Goal: Information Seeking & Learning: Compare options

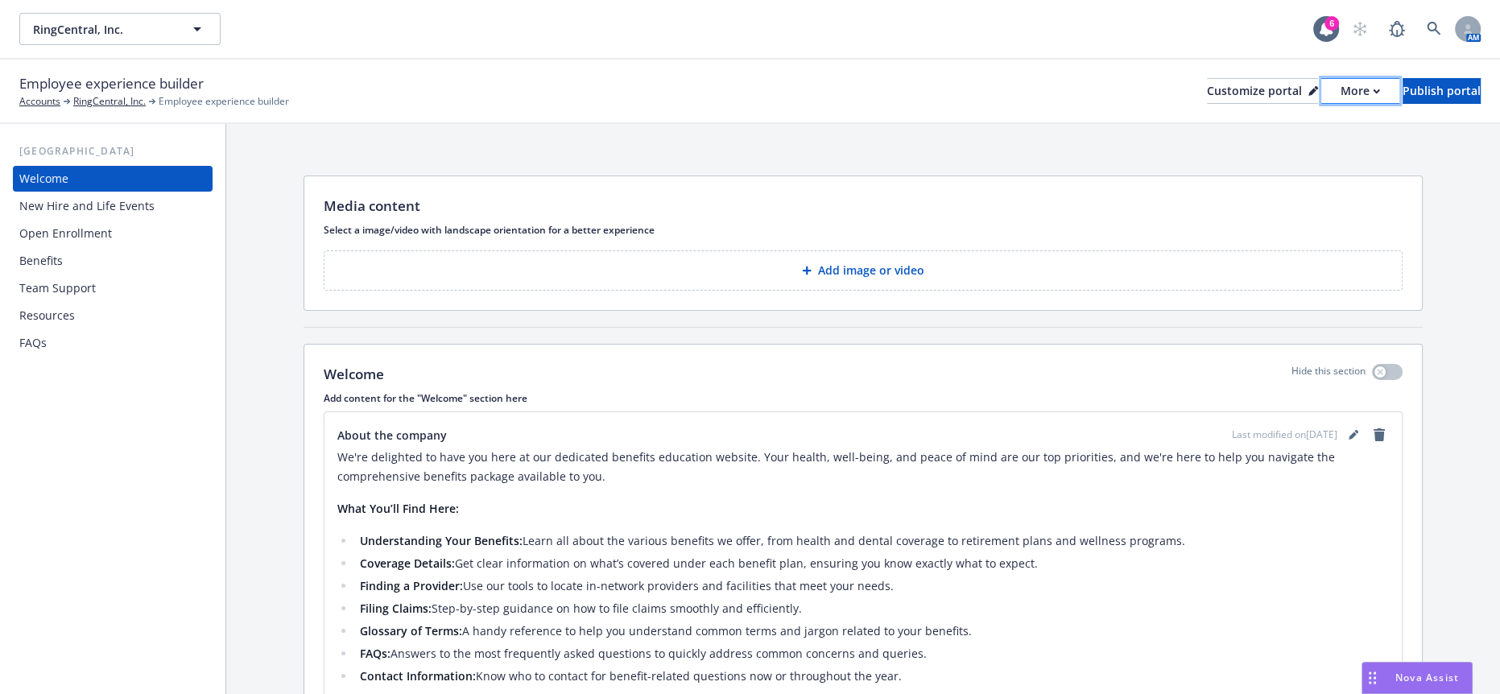
click at [1341, 79] on div "More" at bounding box center [1360, 91] width 39 height 24
click at [1265, 118] on link "Copy preview link" at bounding box center [1277, 116] width 147 height 32
click at [686, 251] on button "Add image or video" at bounding box center [863, 270] width 1079 height 40
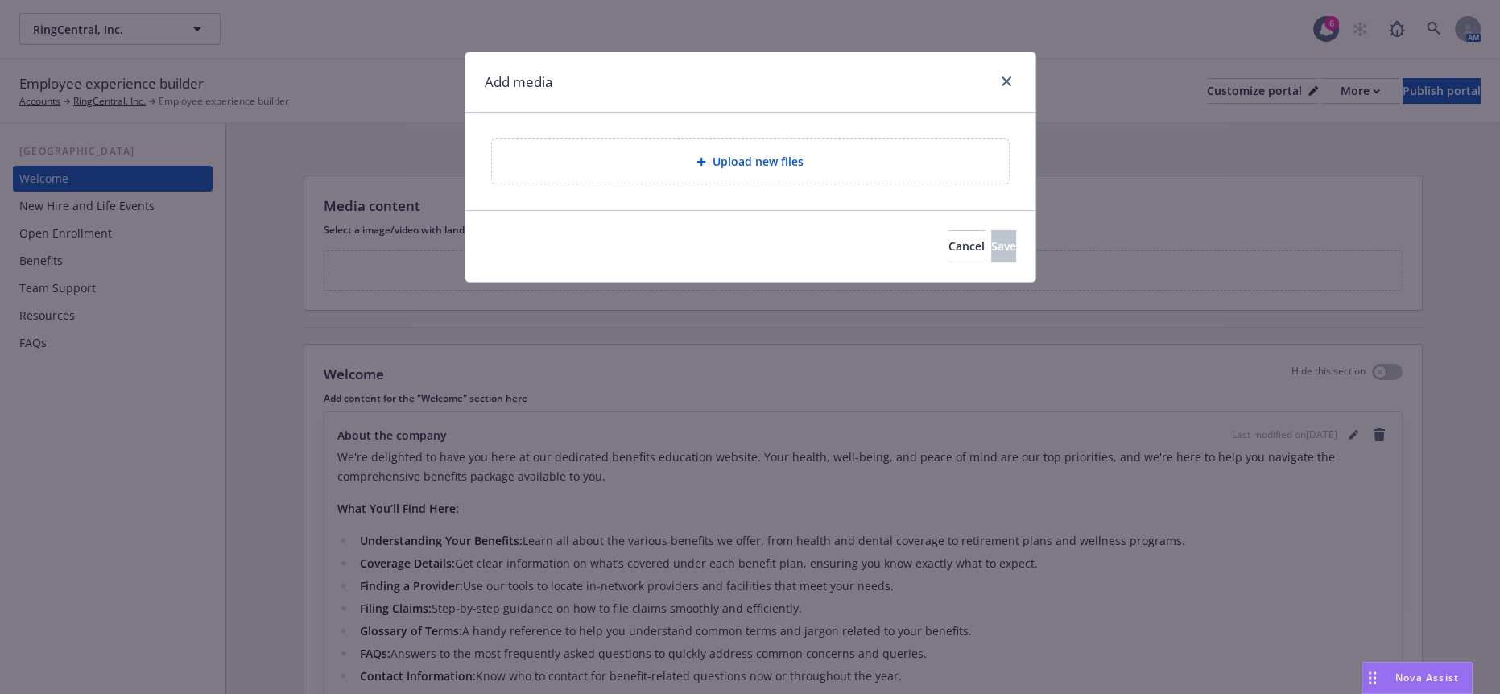
click at [733, 153] on span "Upload new files" at bounding box center [758, 161] width 91 height 17
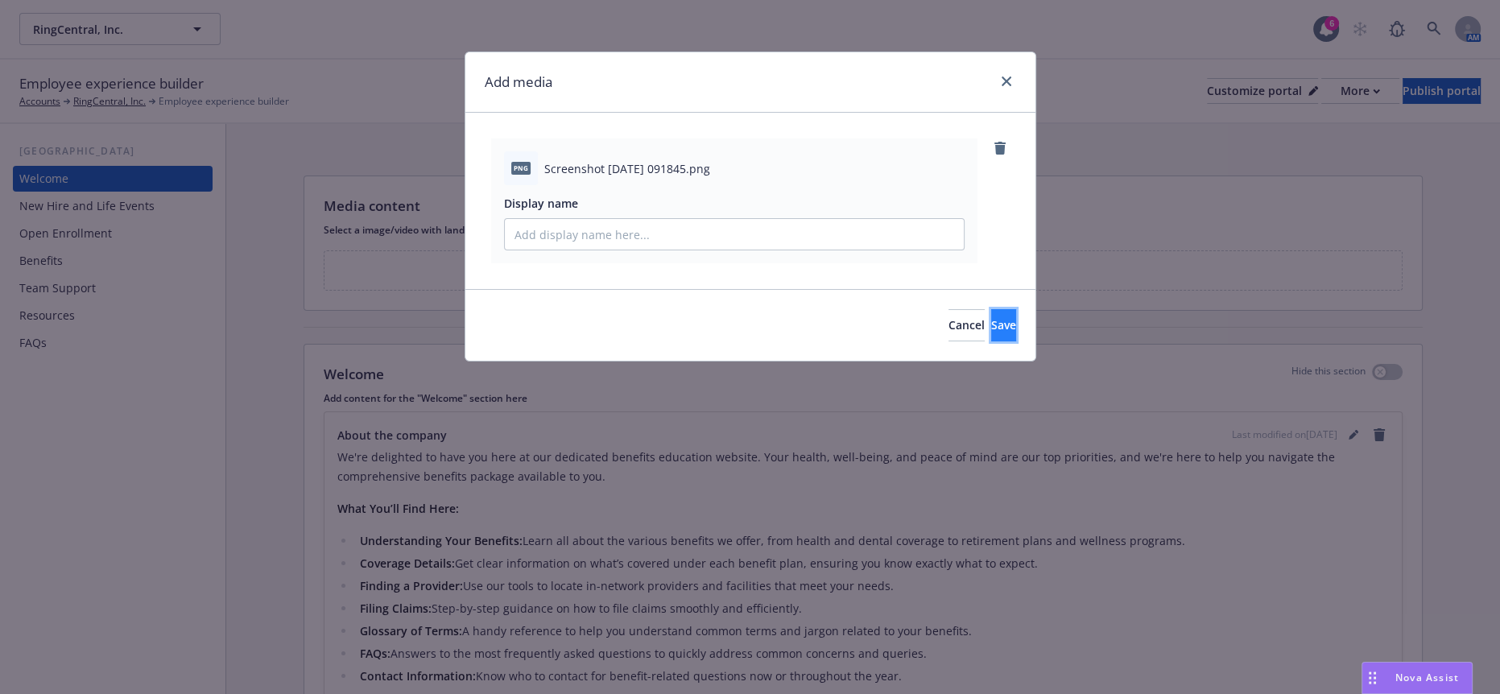
click at [991, 317] on span "Save" at bounding box center [1003, 324] width 25 height 15
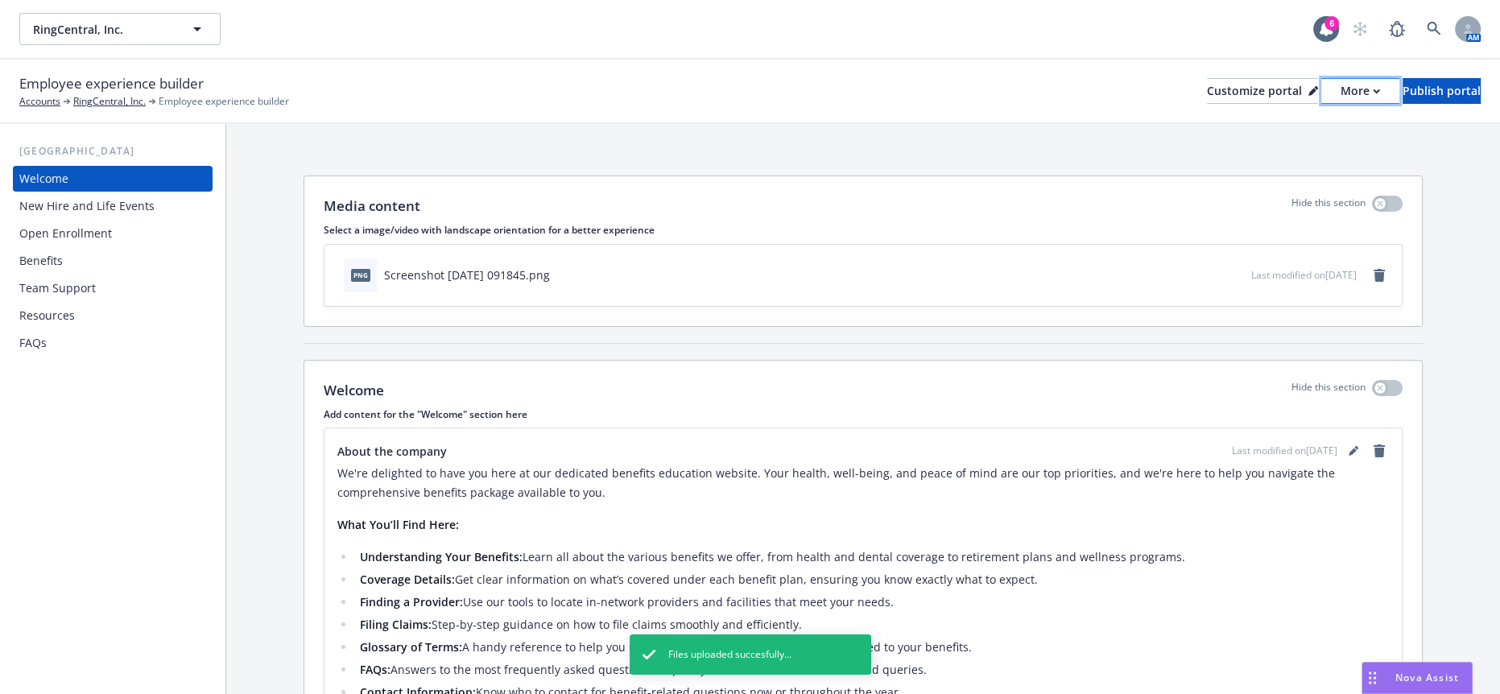
click at [1341, 79] on div "More" at bounding box center [1360, 91] width 39 height 24
click at [1296, 107] on link "Copy preview link" at bounding box center [1277, 116] width 147 height 32
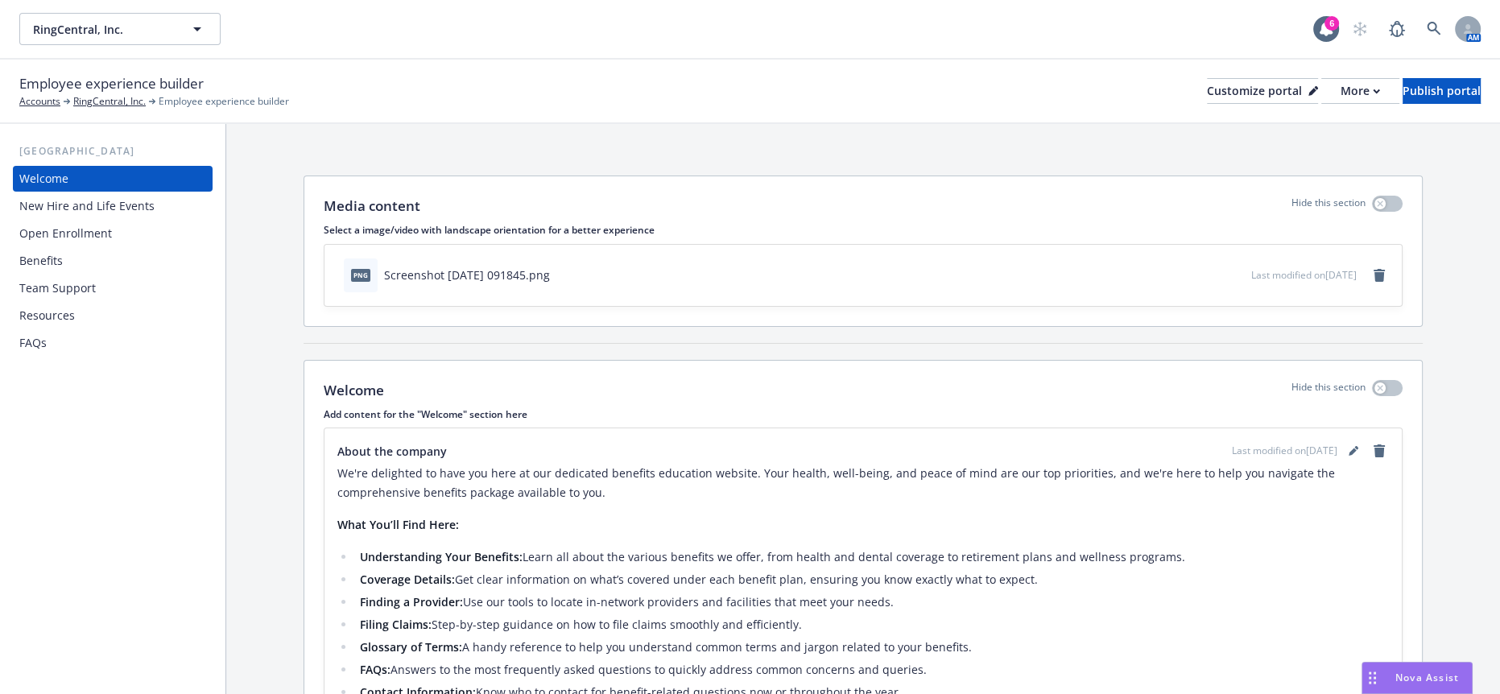
click at [1397, 678] on span "Nova Assist" at bounding box center [1428, 678] width 64 height 14
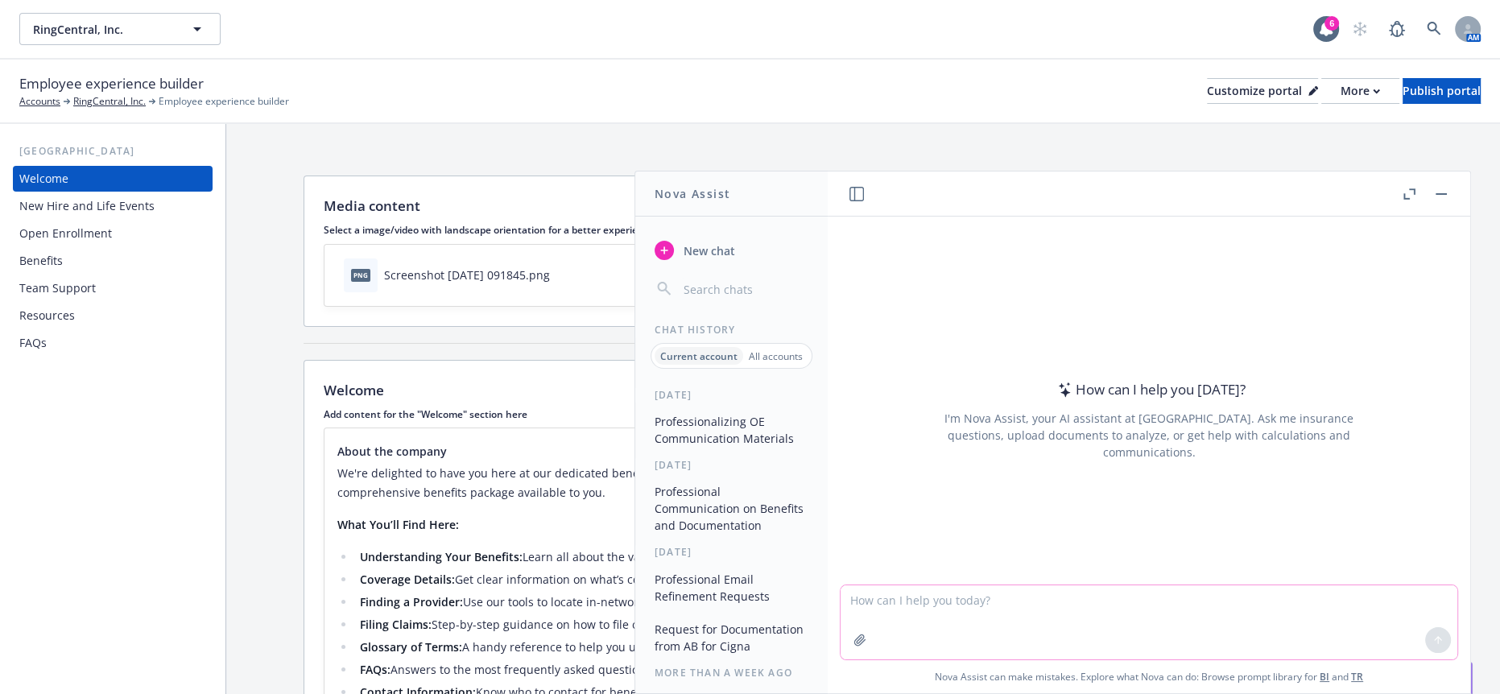
click at [1018, 600] on textarea at bounding box center [1149, 622] width 617 height 74
type textarea "P"
type textarea "Please help create a short script on the attached presentation page."
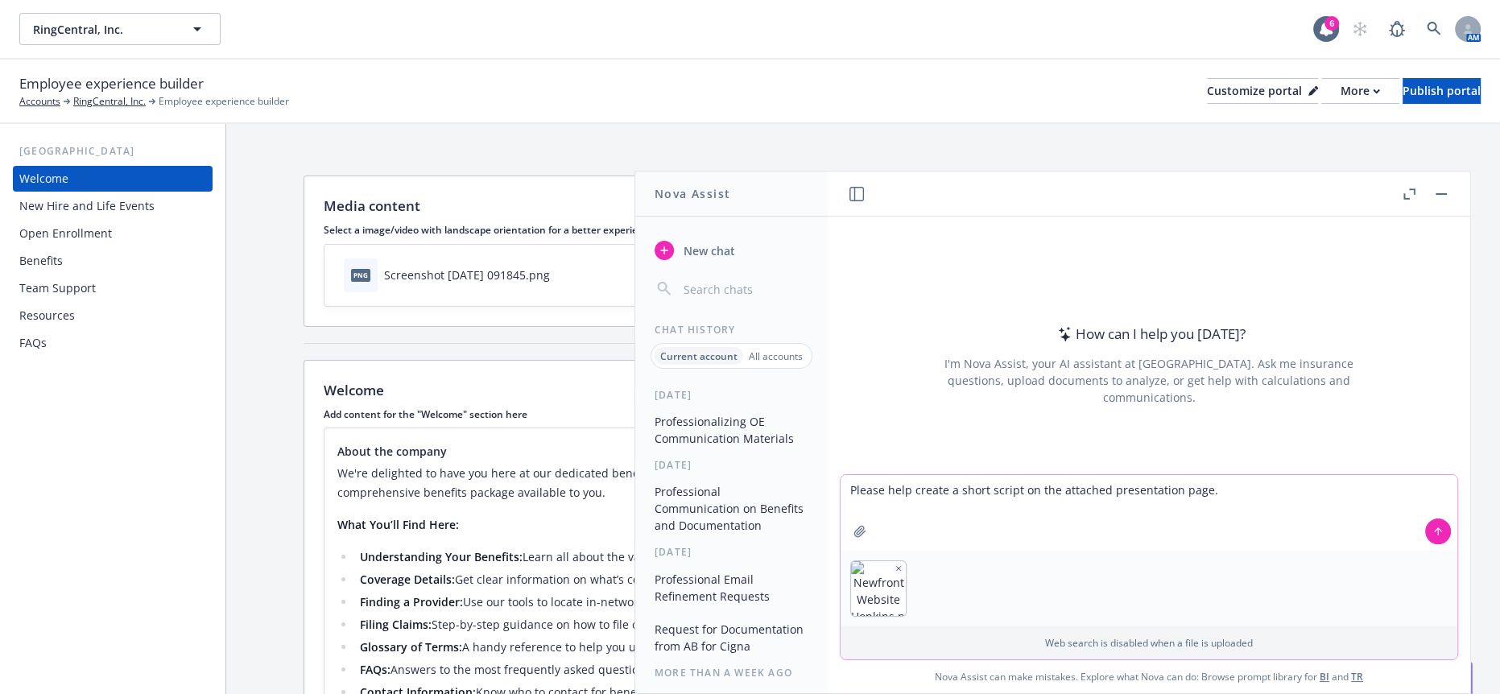
click at [1425, 542] on button at bounding box center [1438, 532] width 26 height 26
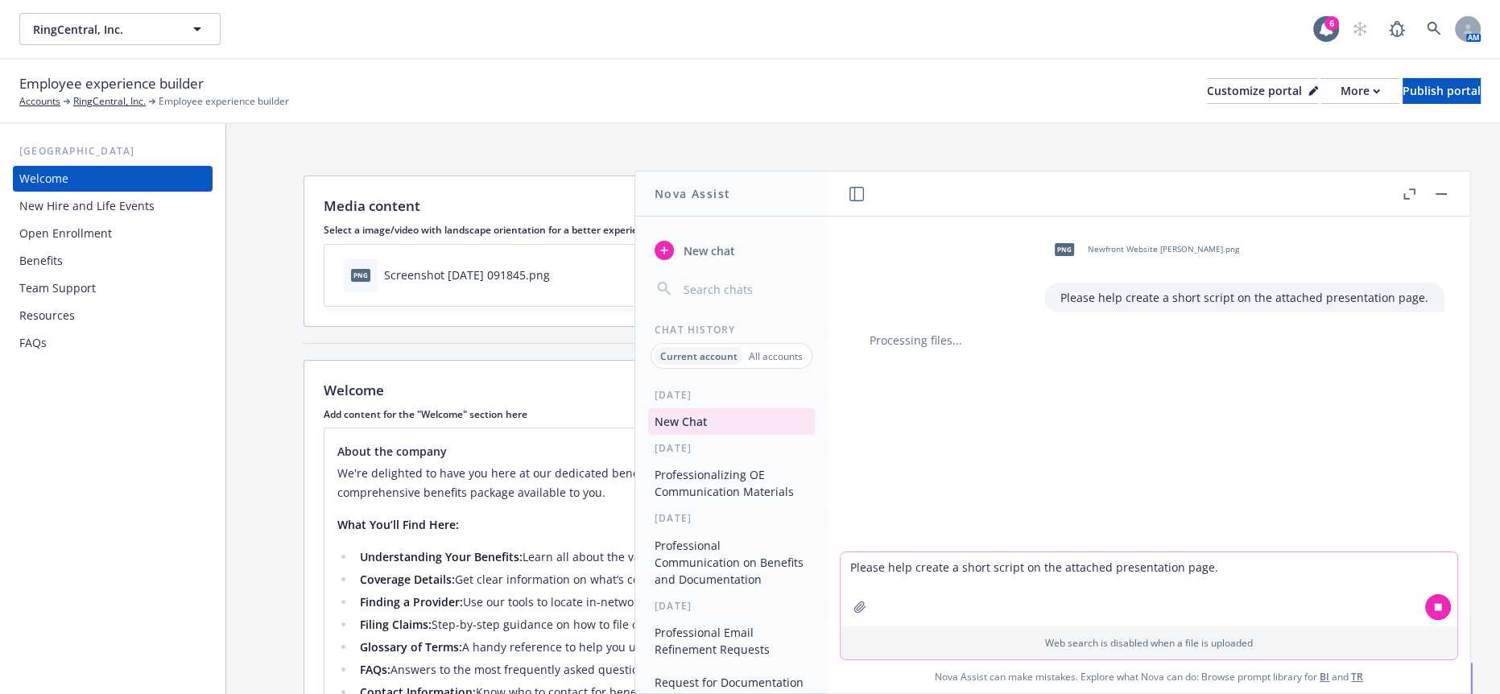
click at [1407, 542] on div "png Newfront Website Hopkins.png Please help create a short script on the attac…" at bounding box center [1149, 384] width 643 height 335
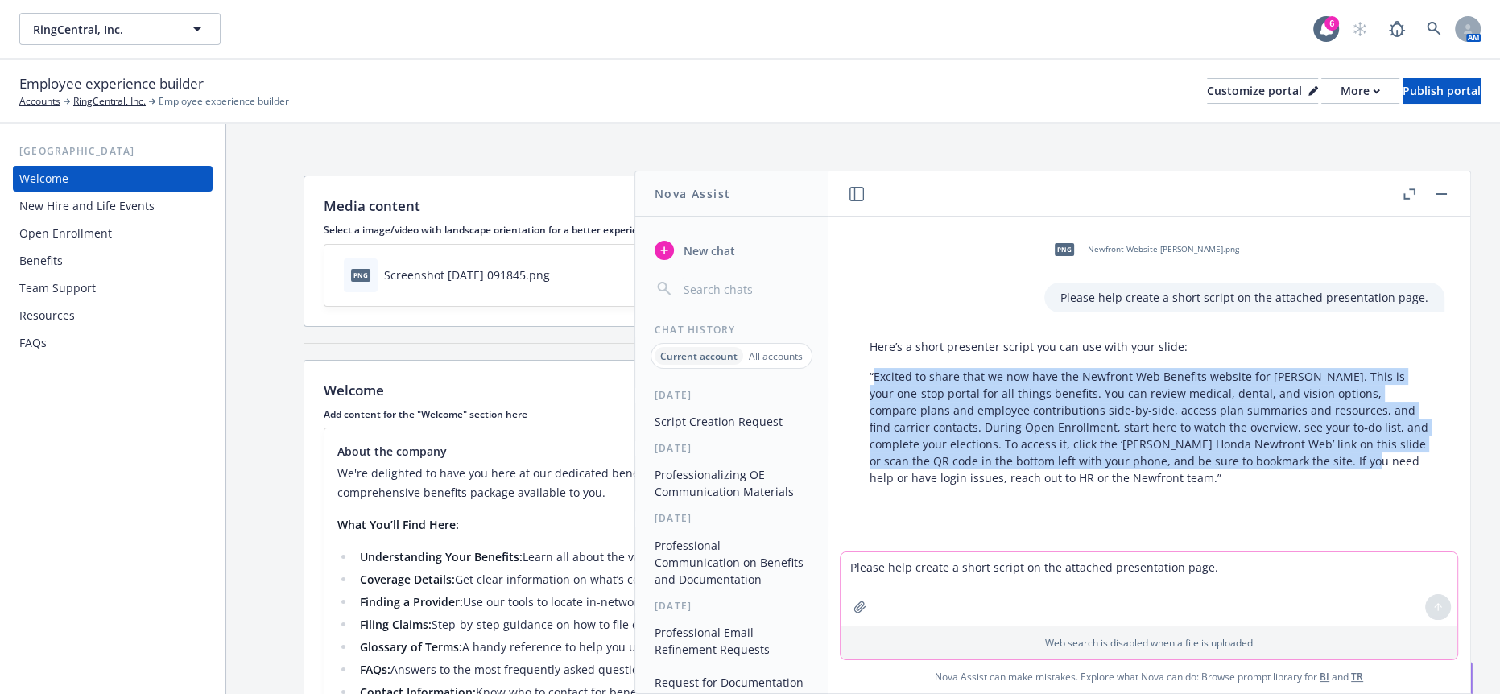
drag, startPoint x: 1261, startPoint y: 447, endPoint x: 872, endPoint y: 360, distance: 398.6
click at [872, 368] on p "“Excited to share that we now have the Newfront Web Benefits website for Larry …" at bounding box center [1149, 427] width 559 height 118
copy p "Excited to share that we now have the Newfront Web Benefits website for Larry H…"
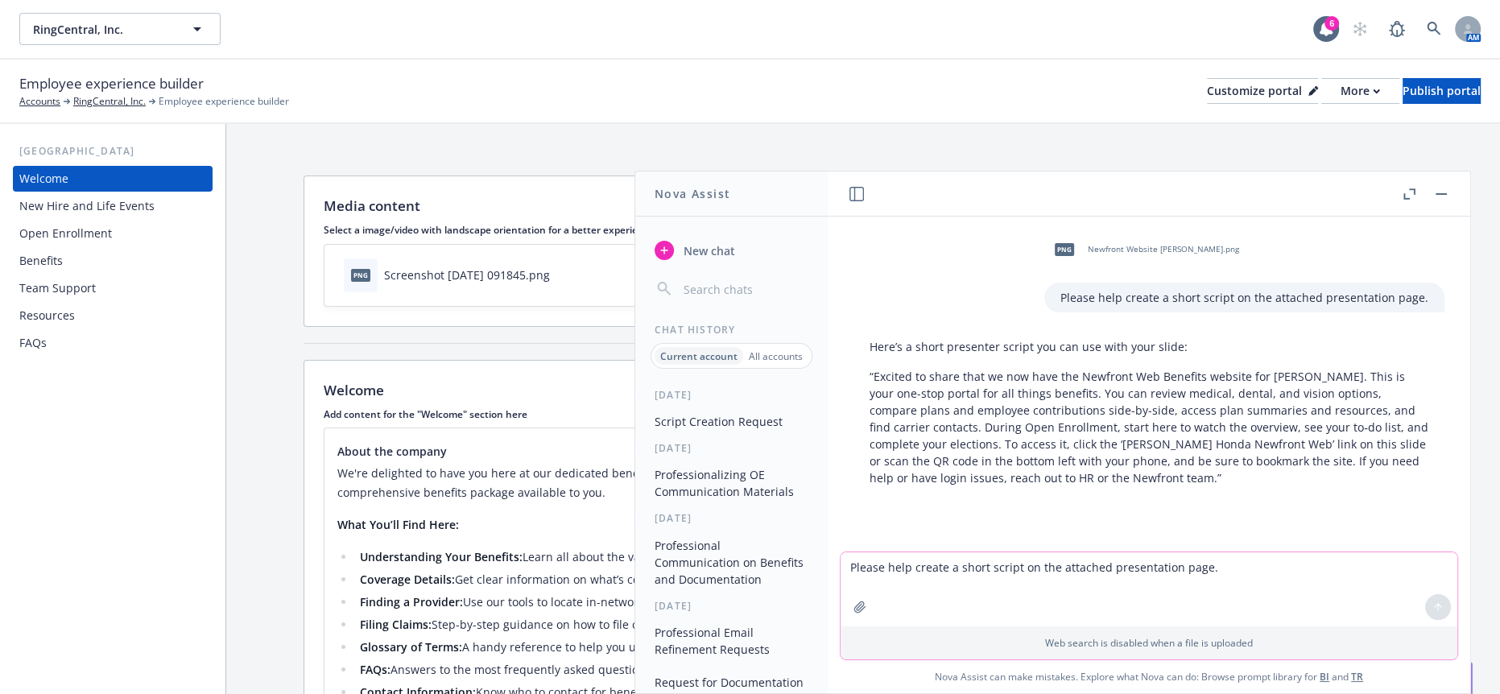
click at [1015, 584] on textarea "Please help create a short script on the attached presentation page." at bounding box center [1149, 589] width 617 height 74
drag, startPoint x: 1066, startPoint y: 287, endPoint x: 1417, endPoint y: 296, distance: 351.2
click at [1417, 296] on div "Please help create a short script on the attached presentation page." at bounding box center [1244, 298] width 400 height 30
copy p "Please help create a short script on the attached presentation page"
click at [1041, 564] on textarea "Please help create a short script on the attached presentation page." at bounding box center [1149, 589] width 617 height 74
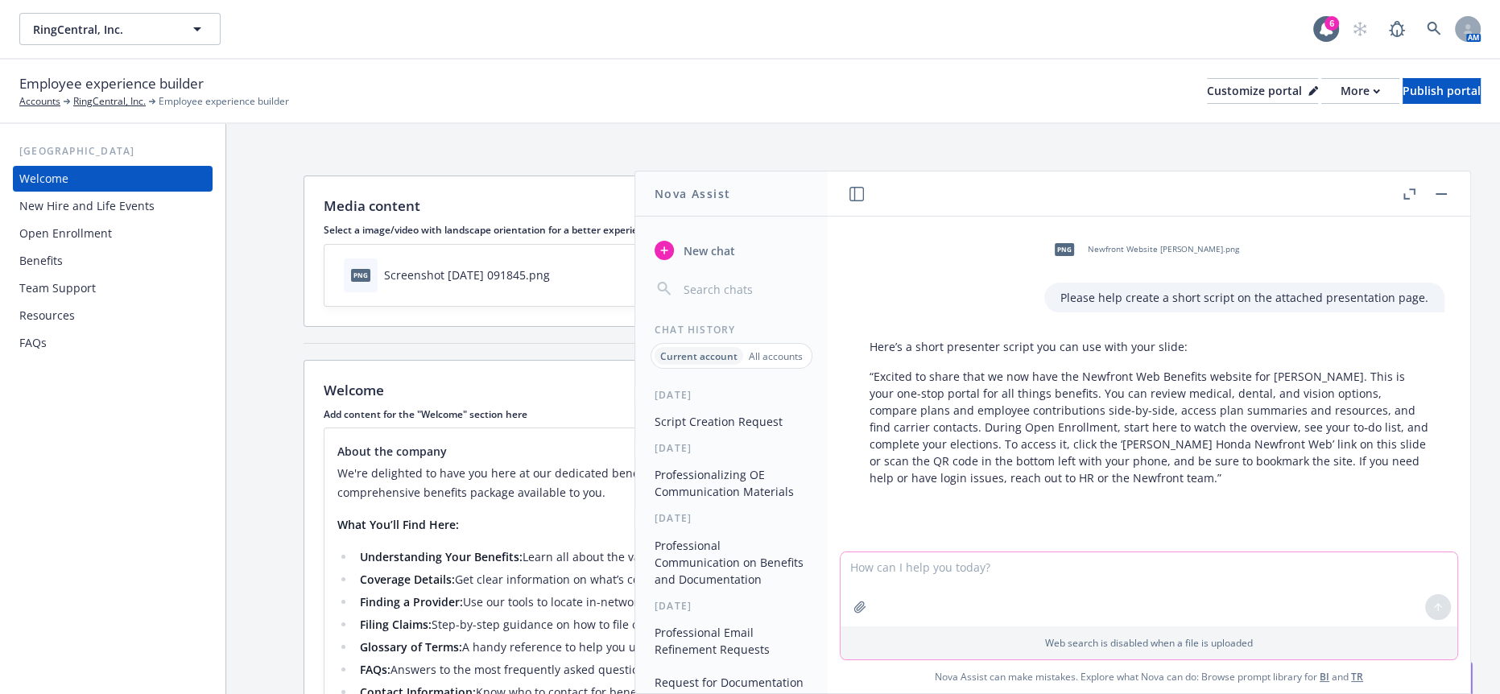
paste textarea "Please help create a short script on the attached presentation page"
type textarea "Please help create a short script on the attached presentation page."
click at [866, 610] on icon "button" at bounding box center [860, 607] width 13 height 13
click at [1433, 537] on icon at bounding box center [1438, 531] width 11 height 11
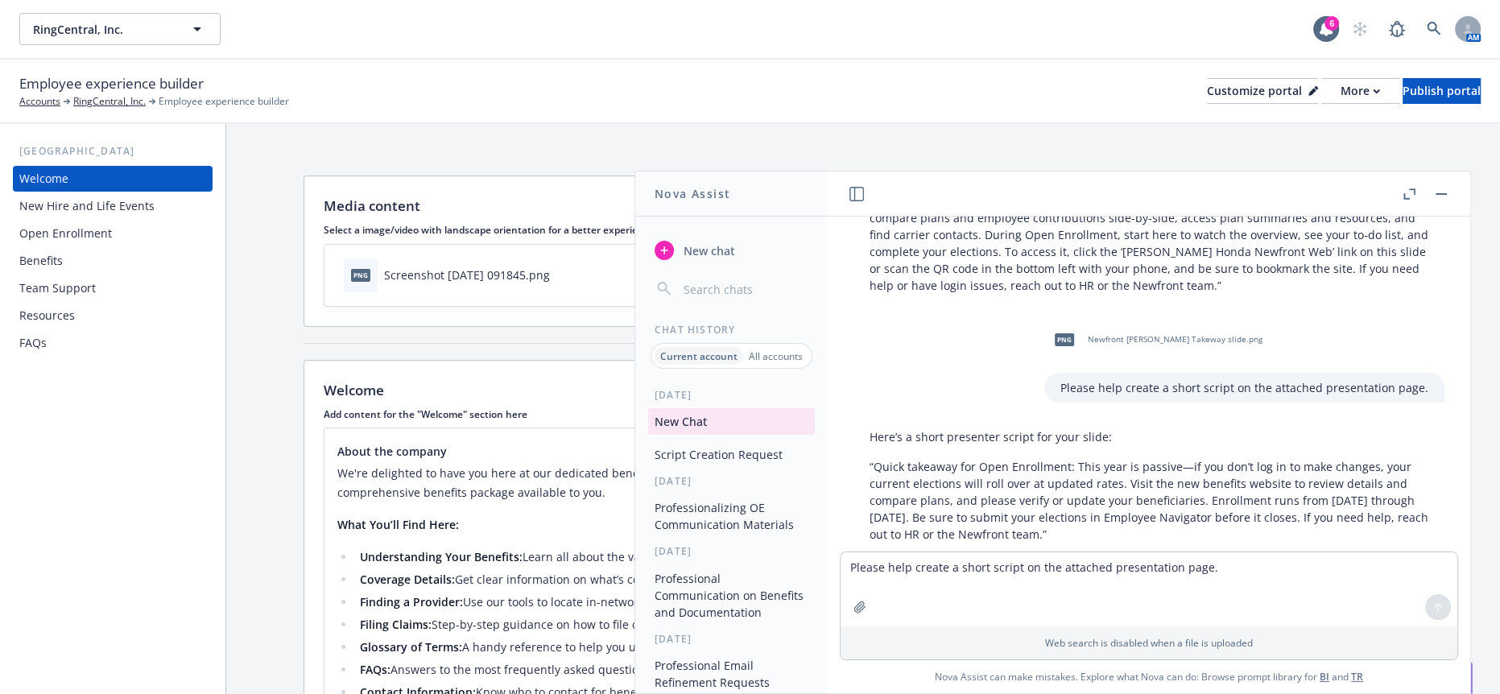
scroll to position [192, 0]
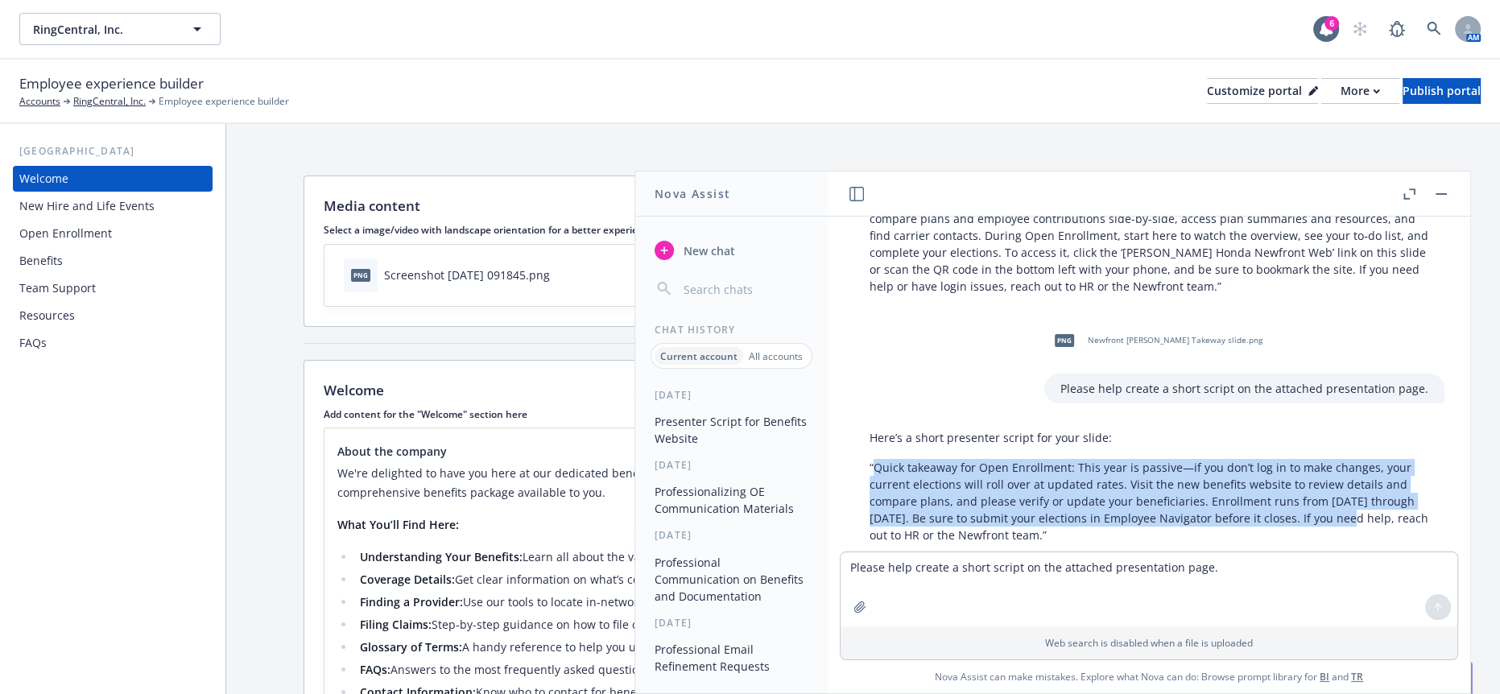
drag, startPoint x: 1366, startPoint y: 493, endPoint x: 875, endPoint y: 440, distance: 494.0
click at [875, 459] on p "“Quick takeaway for Open Enrollment: This year is passive—if you don’t log in t…" at bounding box center [1149, 501] width 559 height 85
copy p "Quick takeaway for Open Enrollment: This year is passive—if you don’t log in to…"
click at [1447, 196] on button "button" at bounding box center [1441, 193] width 19 height 19
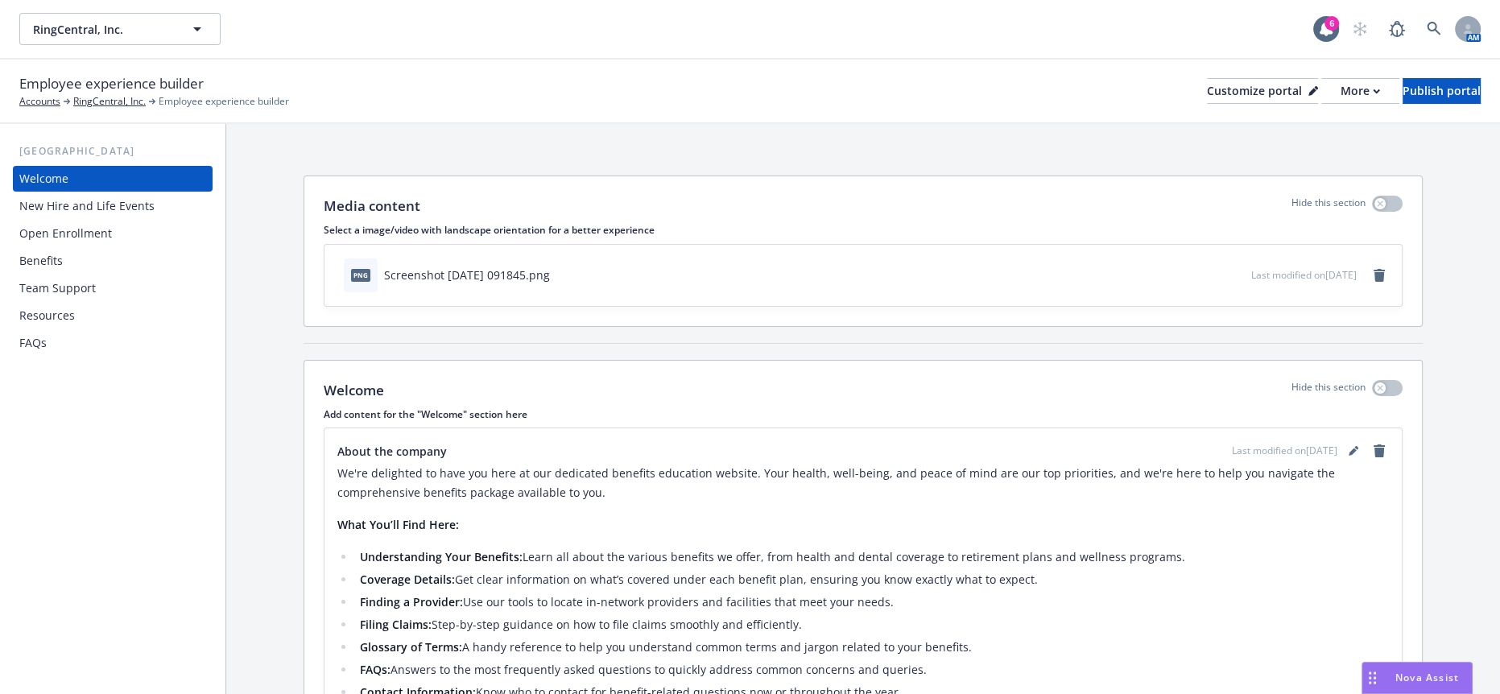
click at [1416, 679] on span "Nova Assist" at bounding box center [1428, 678] width 64 height 14
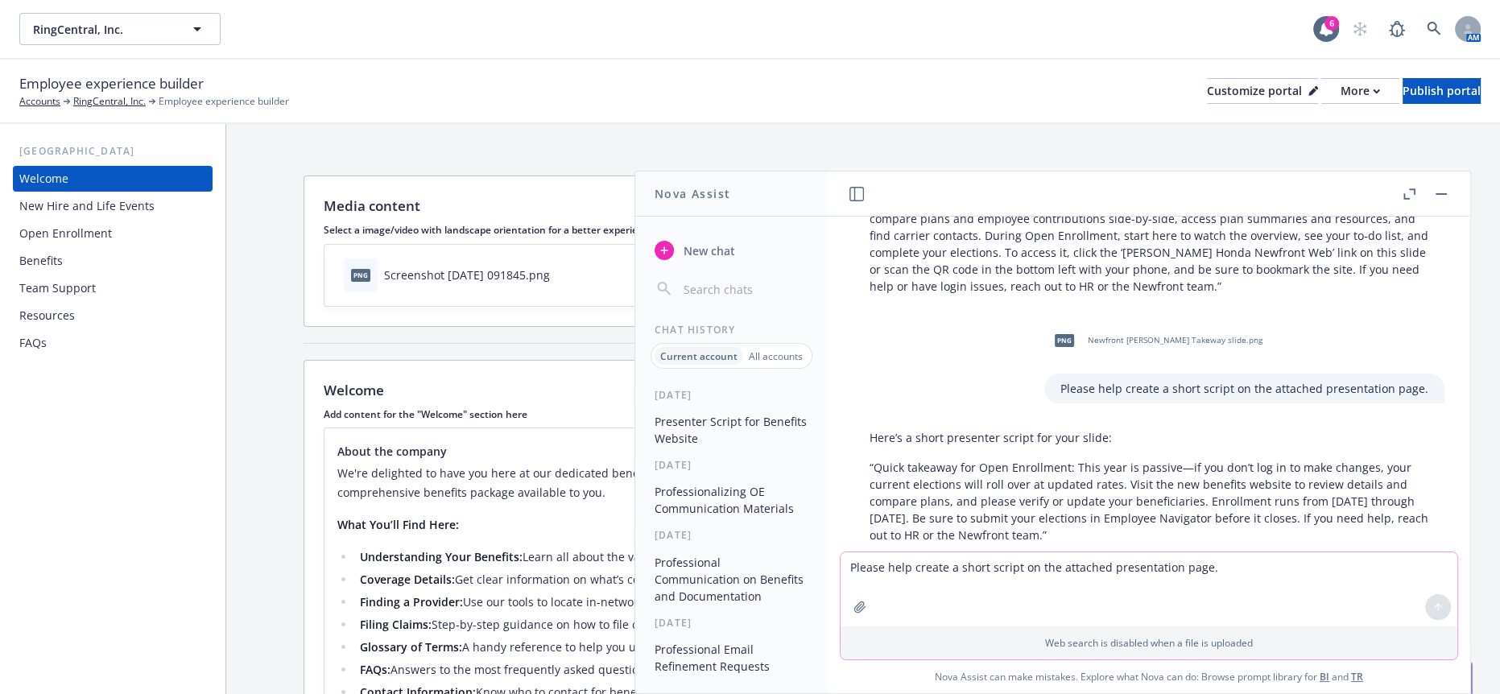
click at [1051, 593] on textarea "Please help create a short script on the attached presentation page." at bounding box center [1149, 589] width 617 height 74
drag, startPoint x: 1057, startPoint y: 366, endPoint x: 1419, endPoint y: 370, distance: 362.4
click at [1419, 374] on div "Please help create a short script on the attached presentation page." at bounding box center [1244, 389] width 400 height 30
copy p "Please help create a short script on the attached presentation page."
click at [1023, 576] on textarea "Please help create a short script on the attached presentation page." at bounding box center [1149, 589] width 617 height 74
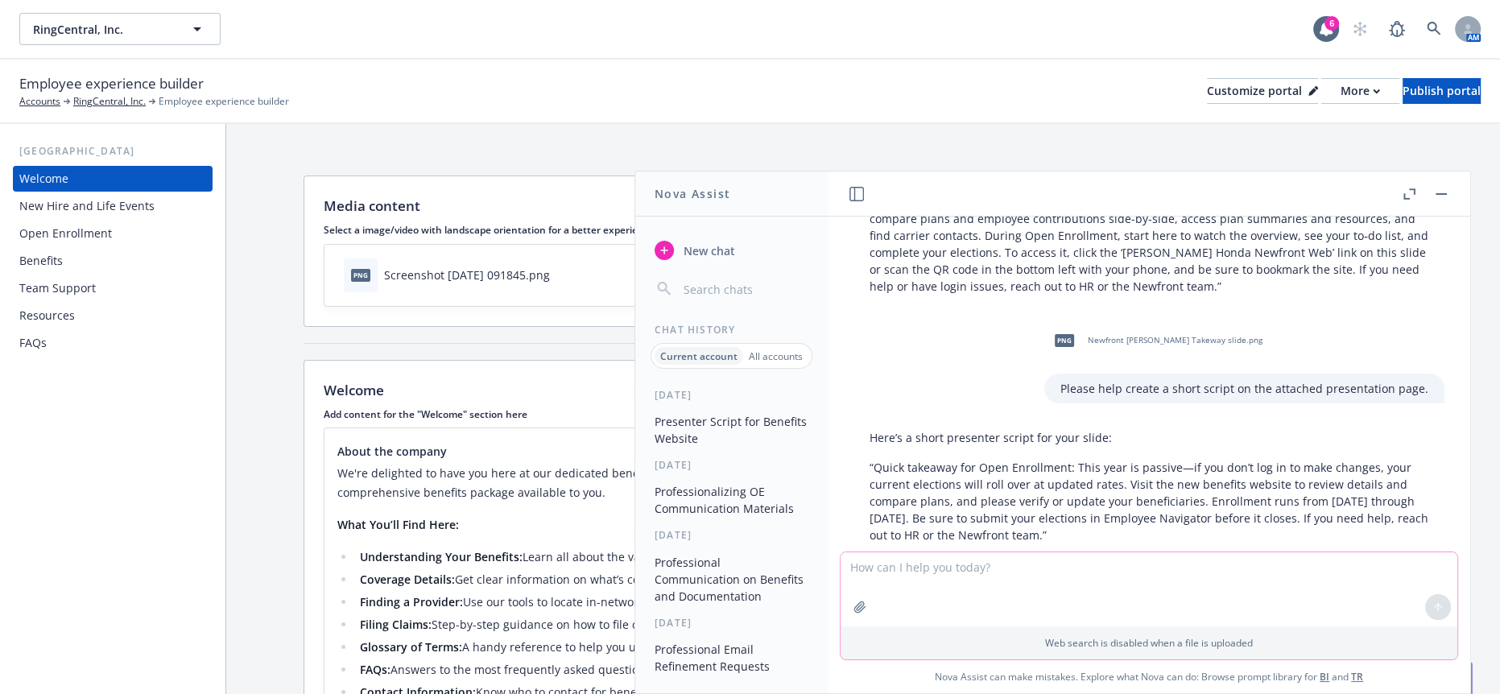
paste textarea "Please help create a short script on the attached presentation page."
type textarea "Please help create a short script on the attached presentation page."
click at [866, 614] on icon "button" at bounding box center [860, 607] width 13 height 13
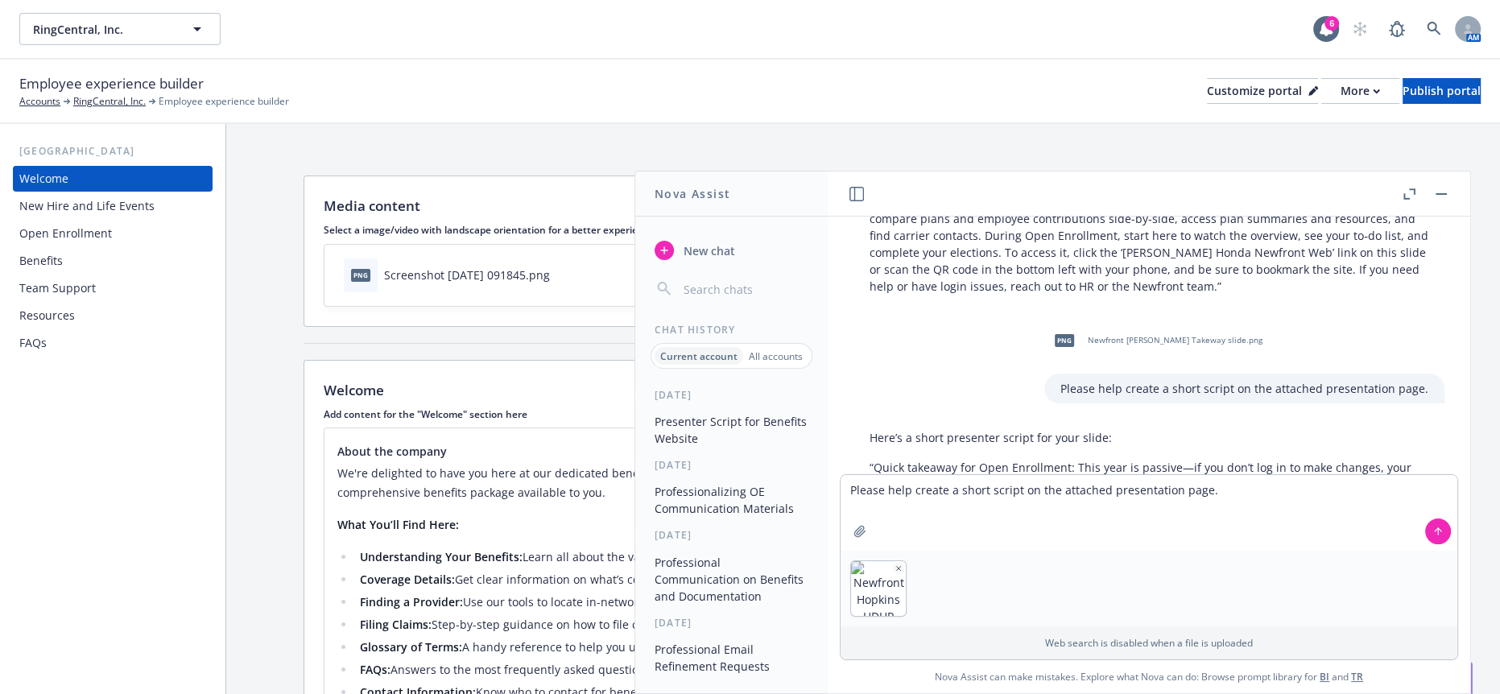
click at [1433, 534] on icon at bounding box center [1438, 531] width 11 height 11
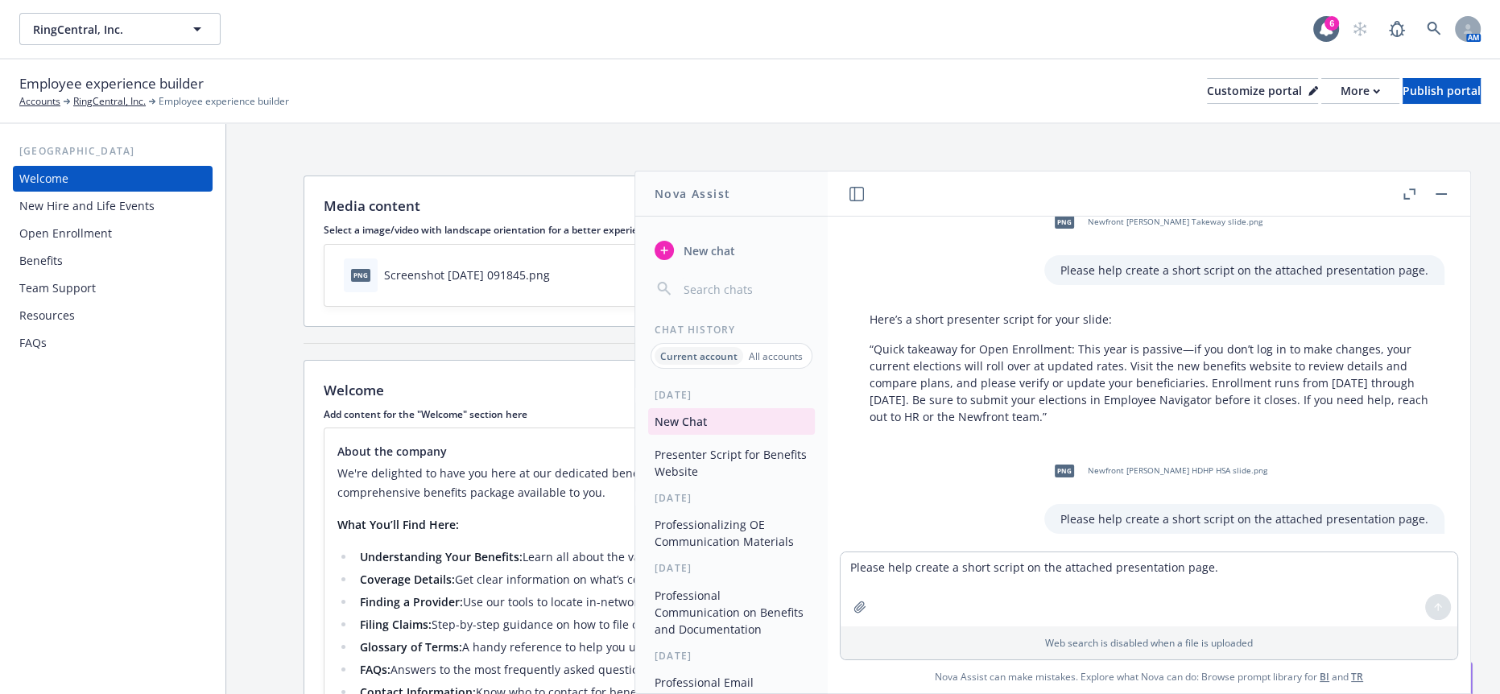
scroll to position [463, 0]
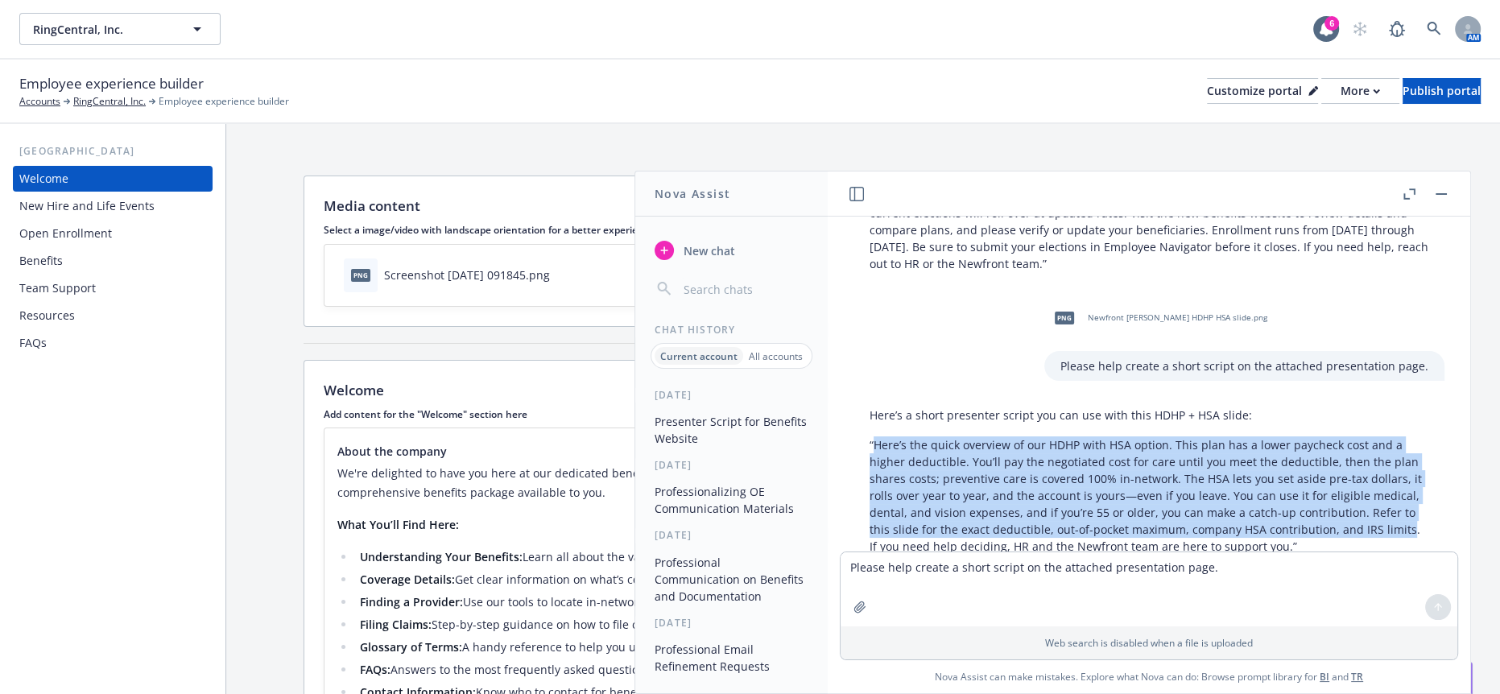
drag, startPoint x: 1397, startPoint y: 489, endPoint x: 875, endPoint y: 408, distance: 528.0
click at [875, 436] on p "“Here’s the quick overview of our HDHP with HSA option. This plan has a lower p…" at bounding box center [1149, 495] width 559 height 118
copy p "Here’s the quick overview of our HDHP with HSA option. This plan has a lower pa…"
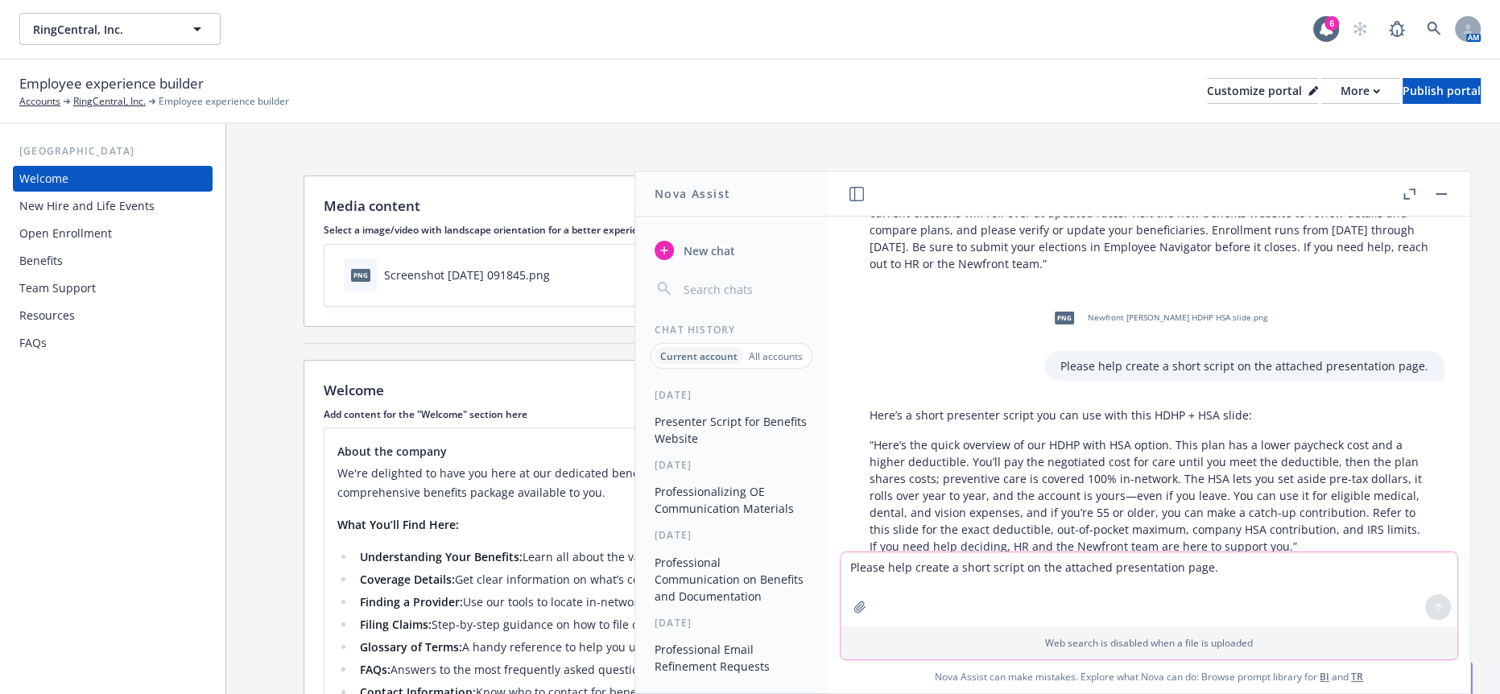
click at [1024, 576] on textarea "Please help create a short script on the attached presentation page." at bounding box center [1149, 589] width 617 height 74
drag, startPoint x: 1052, startPoint y: 334, endPoint x: 1424, endPoint y: 337, distance: 371.2
click at [1424, 351] on div "Please help create a short script on the attached presentation page." at bounding box center [1244, 366] width 400 height 30
copy p "Please help create a short script on the attached presentation page."
click at [1053, 568] on textarea "Please help create a short script on the attached presentation page." at bounding box center [1149, 589] width 617 height 74
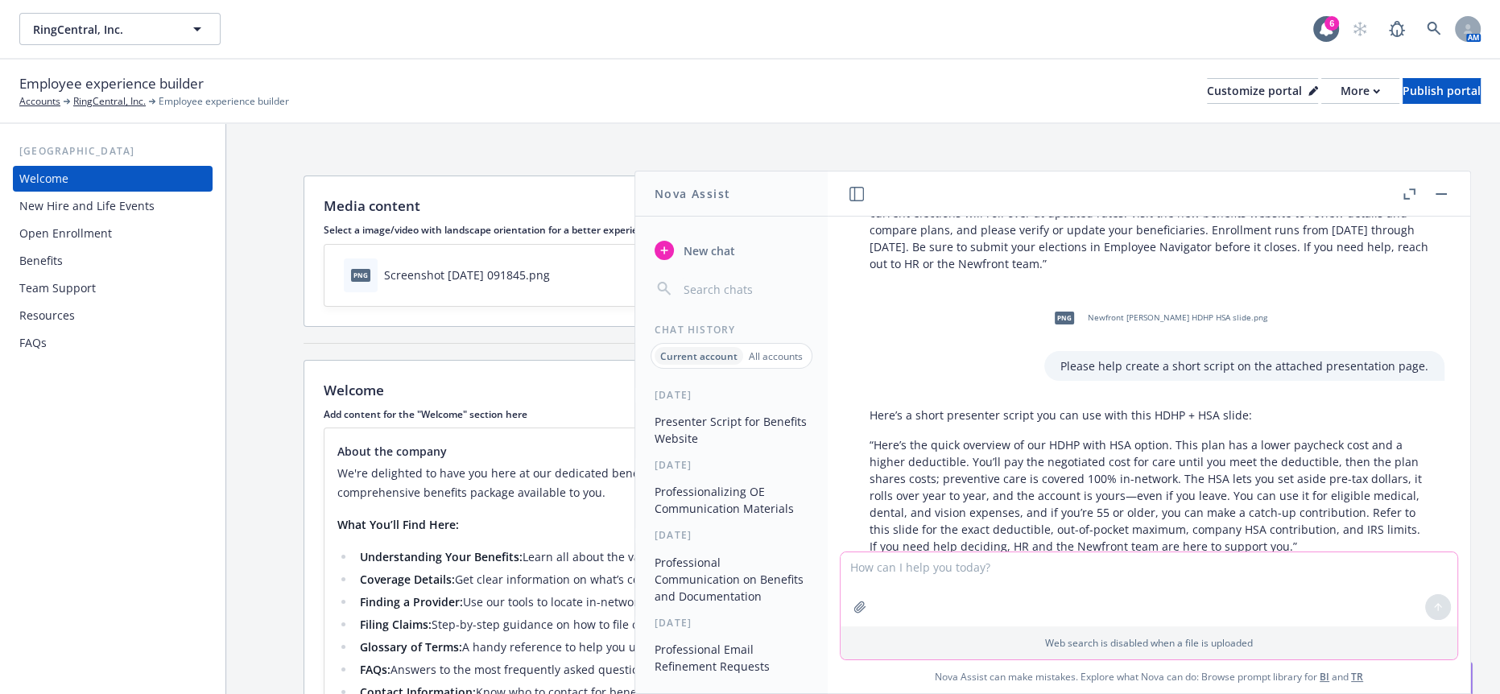
paste textarea "Please help create a short script on the attached presentation page."
type textarea "Please help create a short script on the attached presentation page."
click at [873, 612] on button "button" at bounding box center [860, 607] width 26 height 26
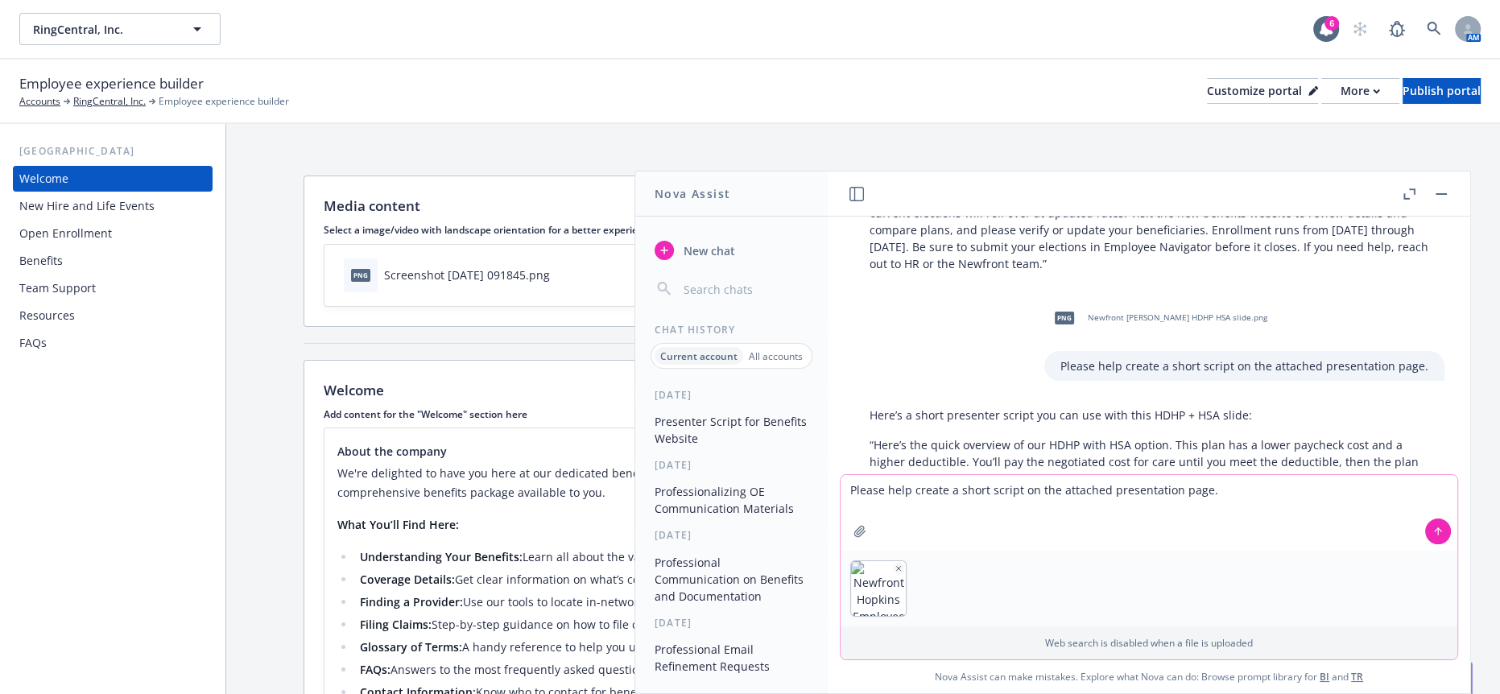
click at [847, 519] on button "button" at bounding box center [860, 532] width 26 height 26
click at [1433, 537] on icon at bounding box center [1438, 531] width 11 height 11
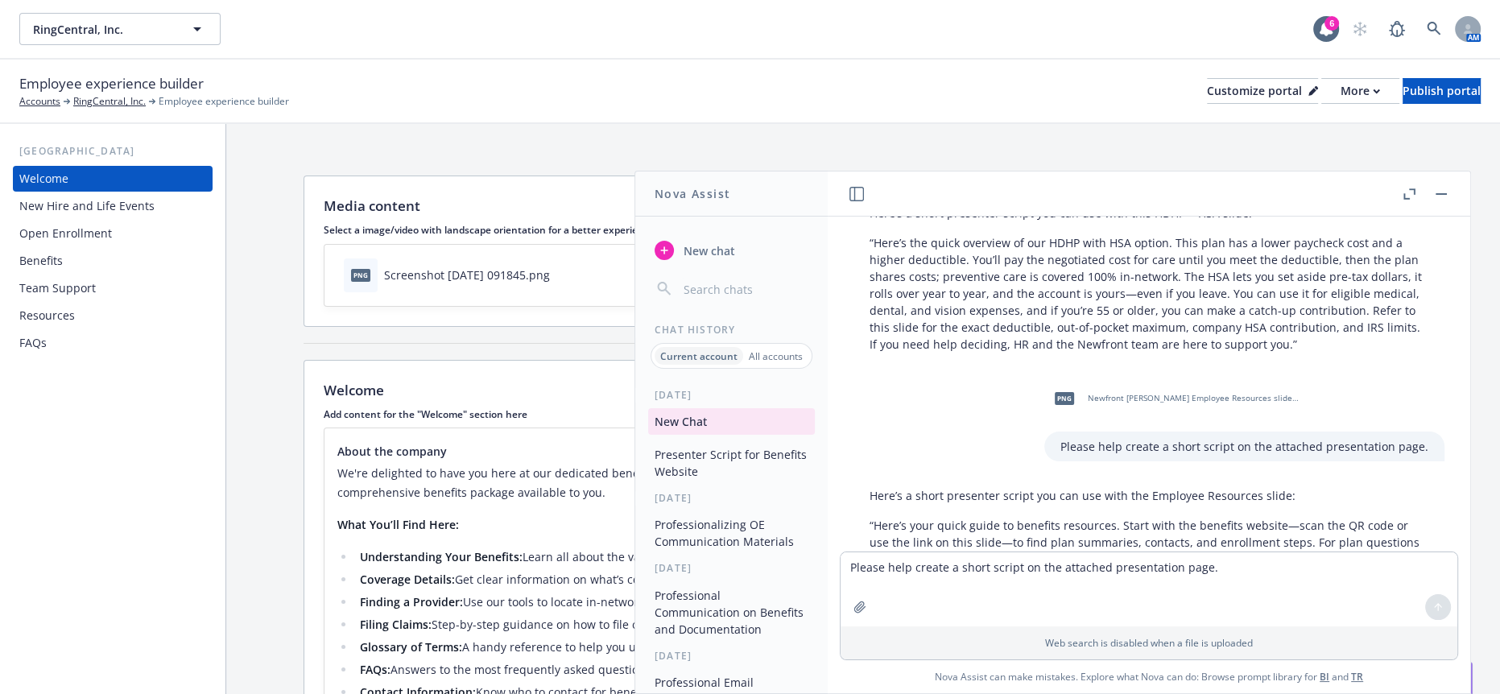
scroll to position [700, 0]
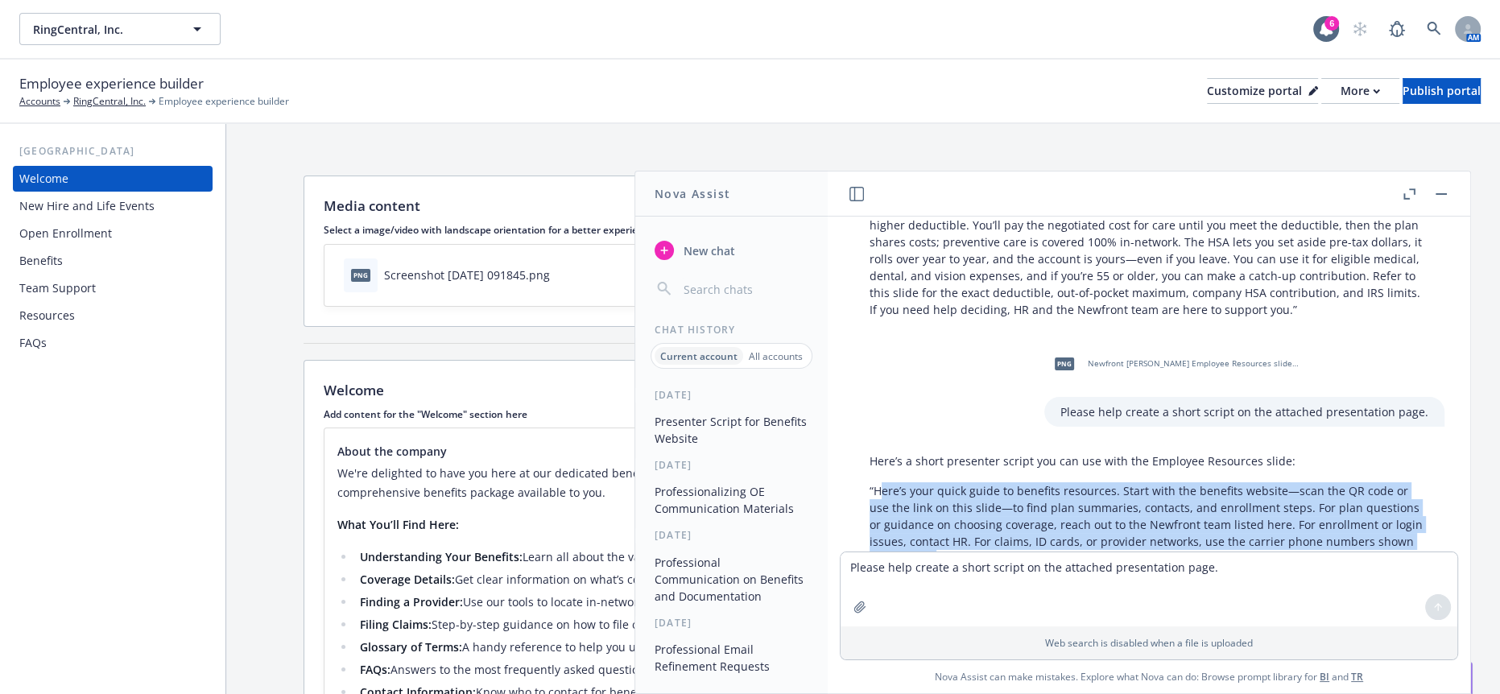
drag, startPoint x: 916, startPoint y: 506, endPoint x: 876, endPoint y: 442, distance: 74.9
click at [876, 482] on p "“Here’s your quick guide to benefits resources. Start with the benefits website…" at bounding box center [1149, 524] width 559 height 85
drag, startPoint x: 915, startPoint y: 506, endPoint x: 871, endPoint y: 439, distance: 80.2
click at [871, 482] on p "“Here’s your quick guide to benefits resources. Start with the benefits website…" at bounding box center [1149, 524] width 559 height 85
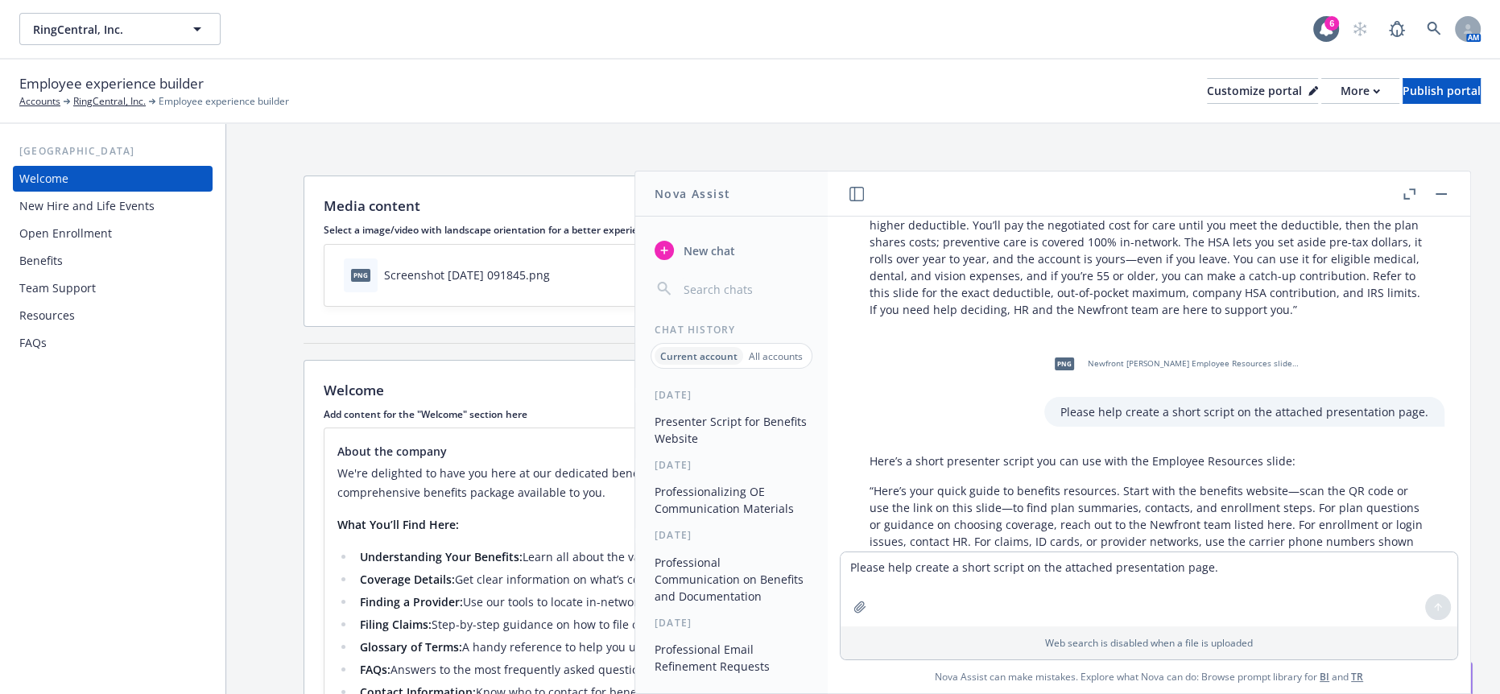
click at [1191, 515] on div "Here’s a short presenter script you can use with the Employee Resources slide: …" at bounding box center [1149, 509] width 591 height 127
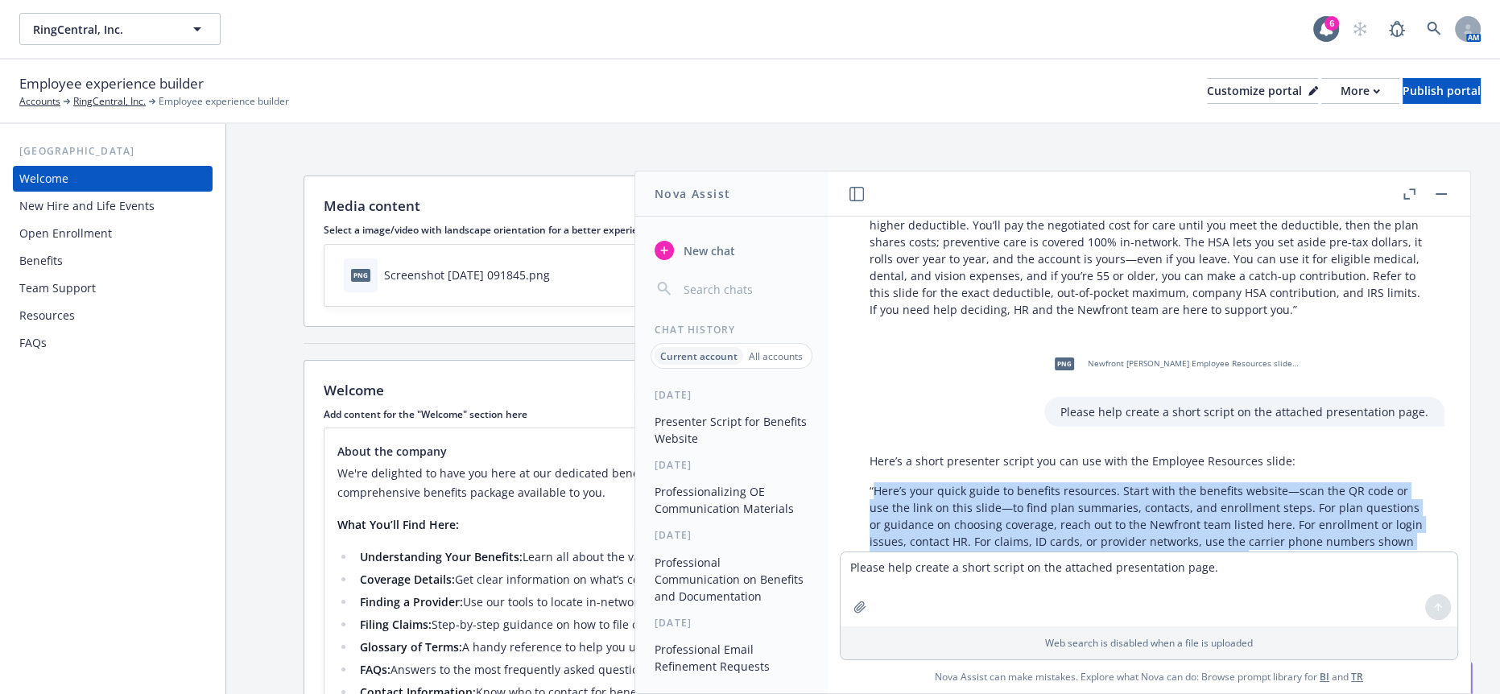
drag, startPoint x: 1218, startPoint y: 511, endPoint x: 874, endPoint y: 439, distance: 351.4
click at [874, 482] on p "“Here’s your quick guide to benefits resources. Start with the benefits website…" at bounding box center [1149, 524] width 559 height 85
copy p "Here’s your quick guide to benefits resources. Start with the benefits website—…"
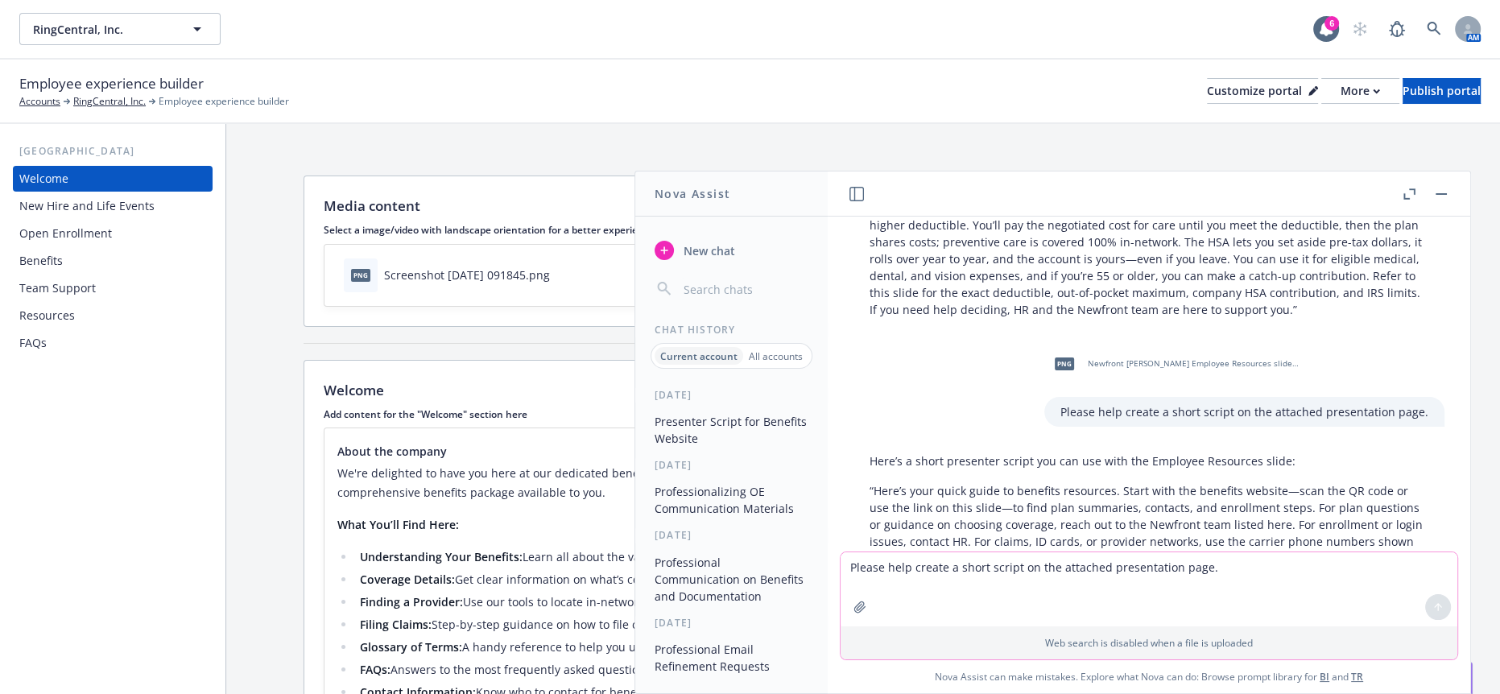
click at [955, 585] on textarea "Please help create a short script on the attached presentation page." at bounding box center [1149, 589] width 617 height 74
paste textarea "Here’s your quick guide to benefits resources. Start with the benefits website—…"
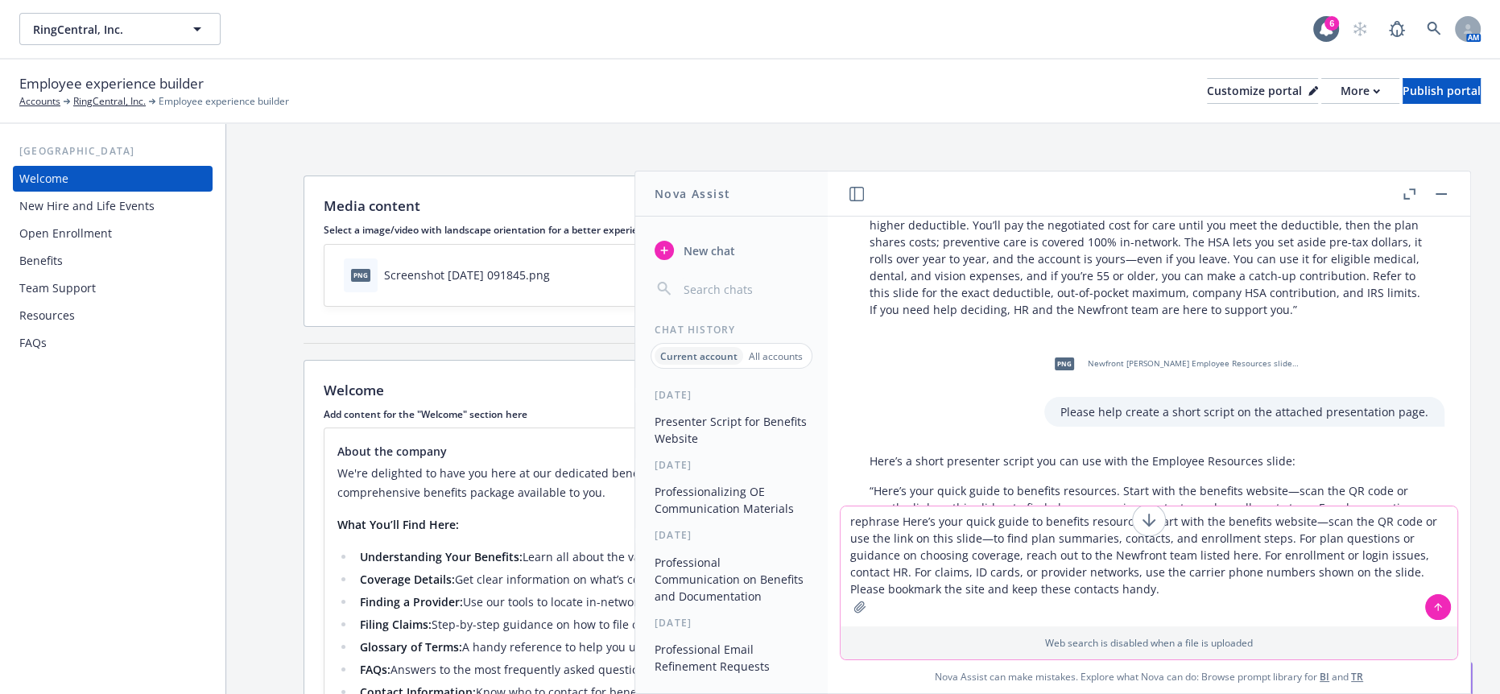
drag, startPoint x: 1392, startPoint y: 589, endPoint x: 941, endPoint y: 527, distance: 455.1
click at [941, 527] on textarea "rephrase Here’s your quick guide to benefits resources. Start with the benefits…" at bounding box center [1149, 567] width 617 height 120
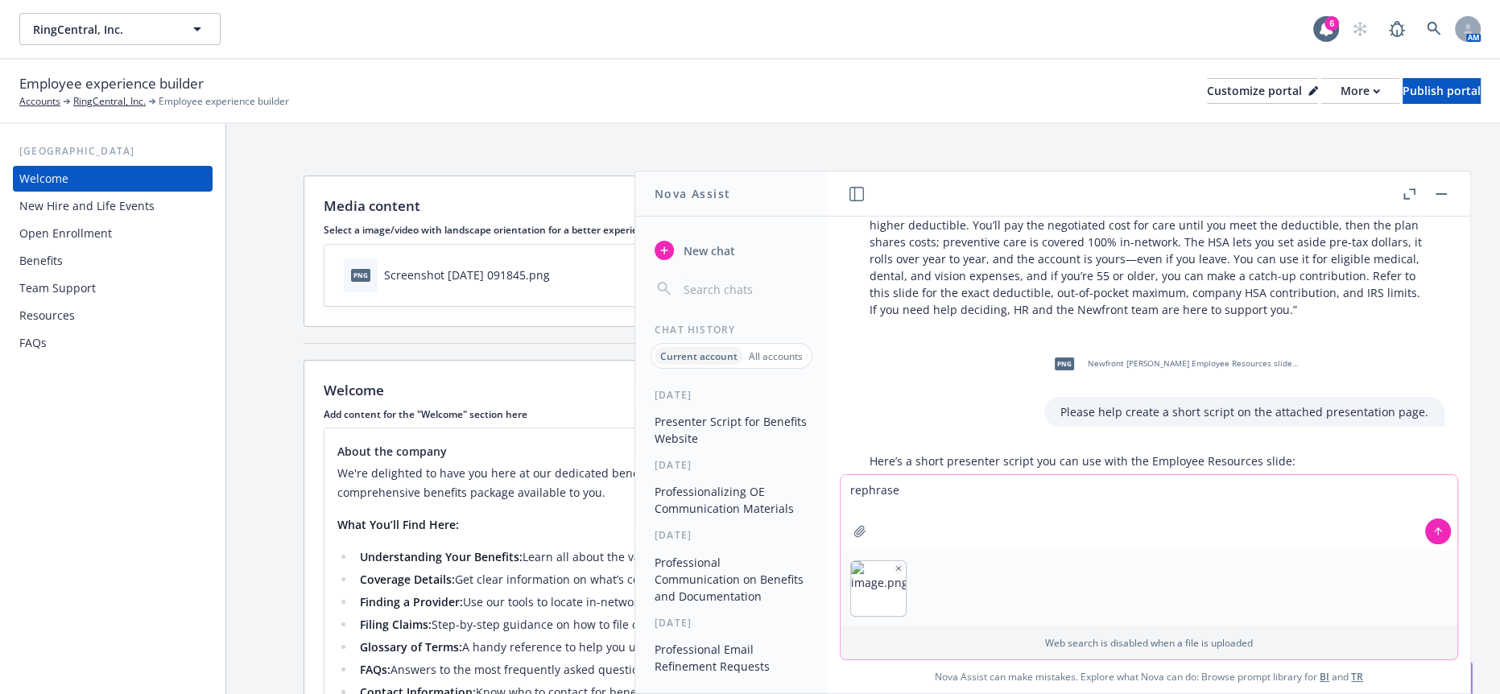
click at [903, 573] on icon "button" at bounding box center [899, 569] width 8 height 8
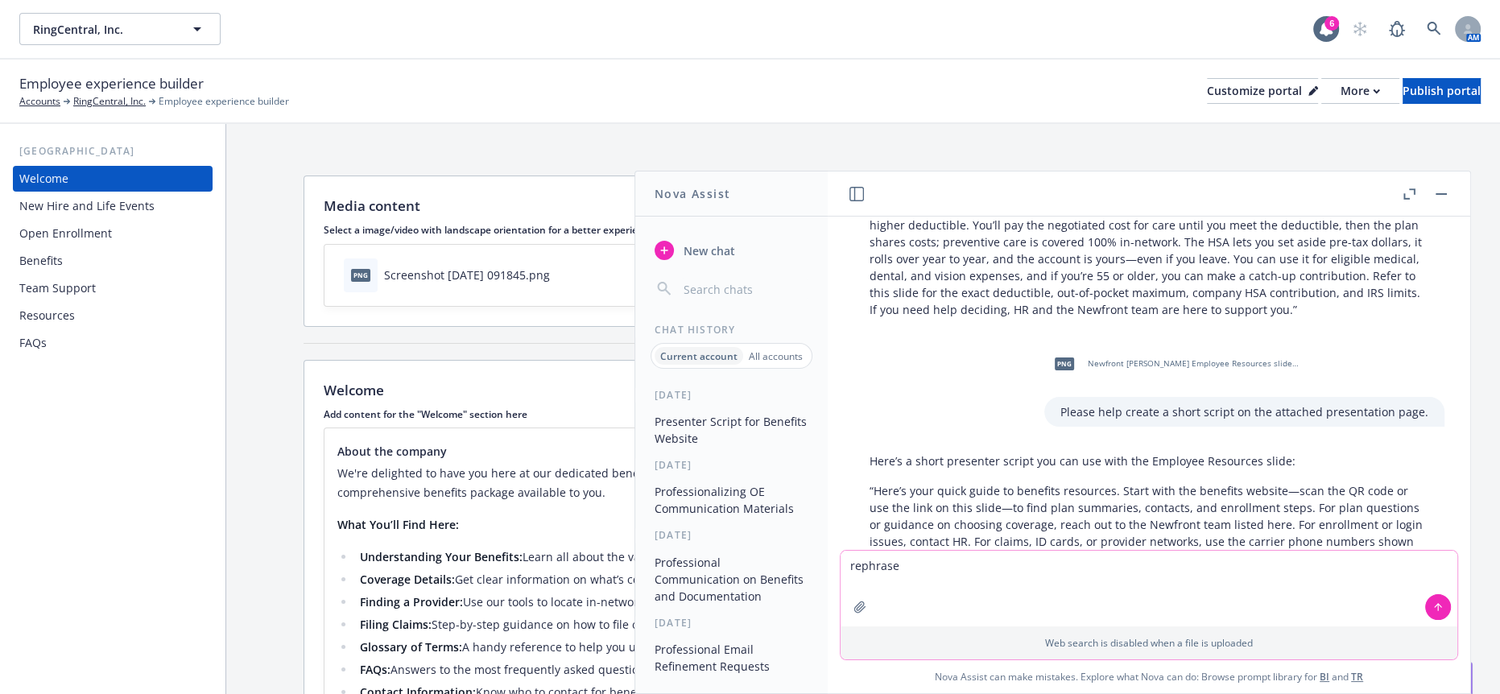
click at [1007, 575] on textarea "rephrase" at bounding box center [1149, 589] width 617 height 76
paste textarea "Please also remember to utilize our various employee resources to find helpful …"
type textarea "rephrase Please also remember to utilize our various employee resources to find…"
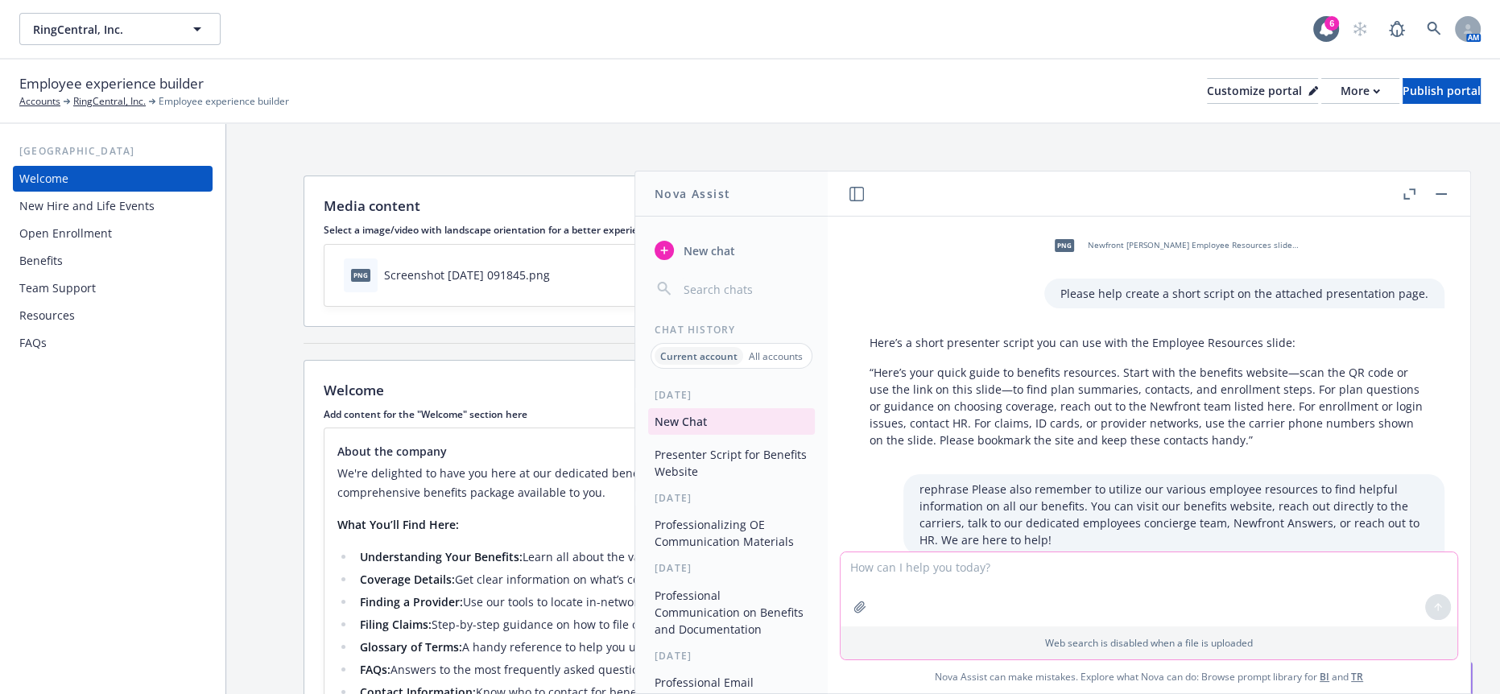
scroll to position [902, 0]
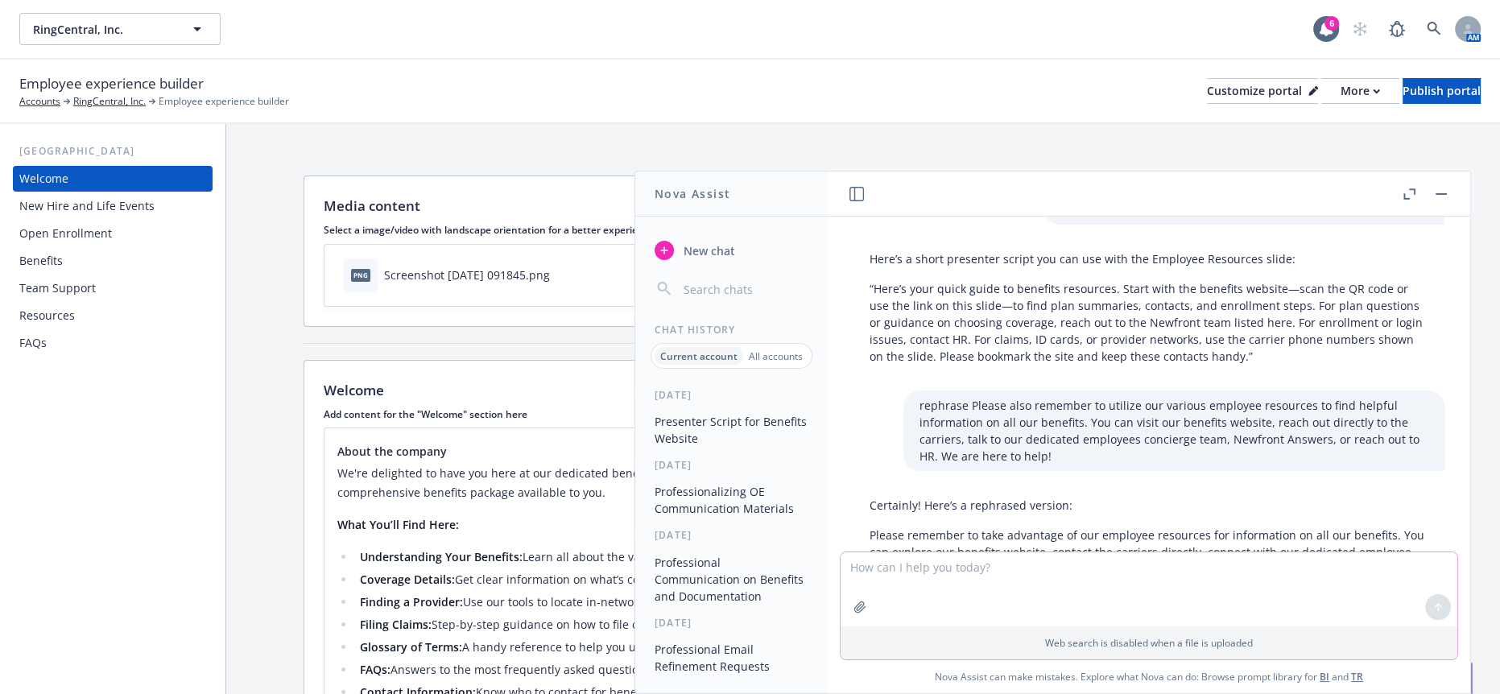
click at [1079, 590] on textarea at bounding box center [1149, 589] width 617 height 74
paste textarea
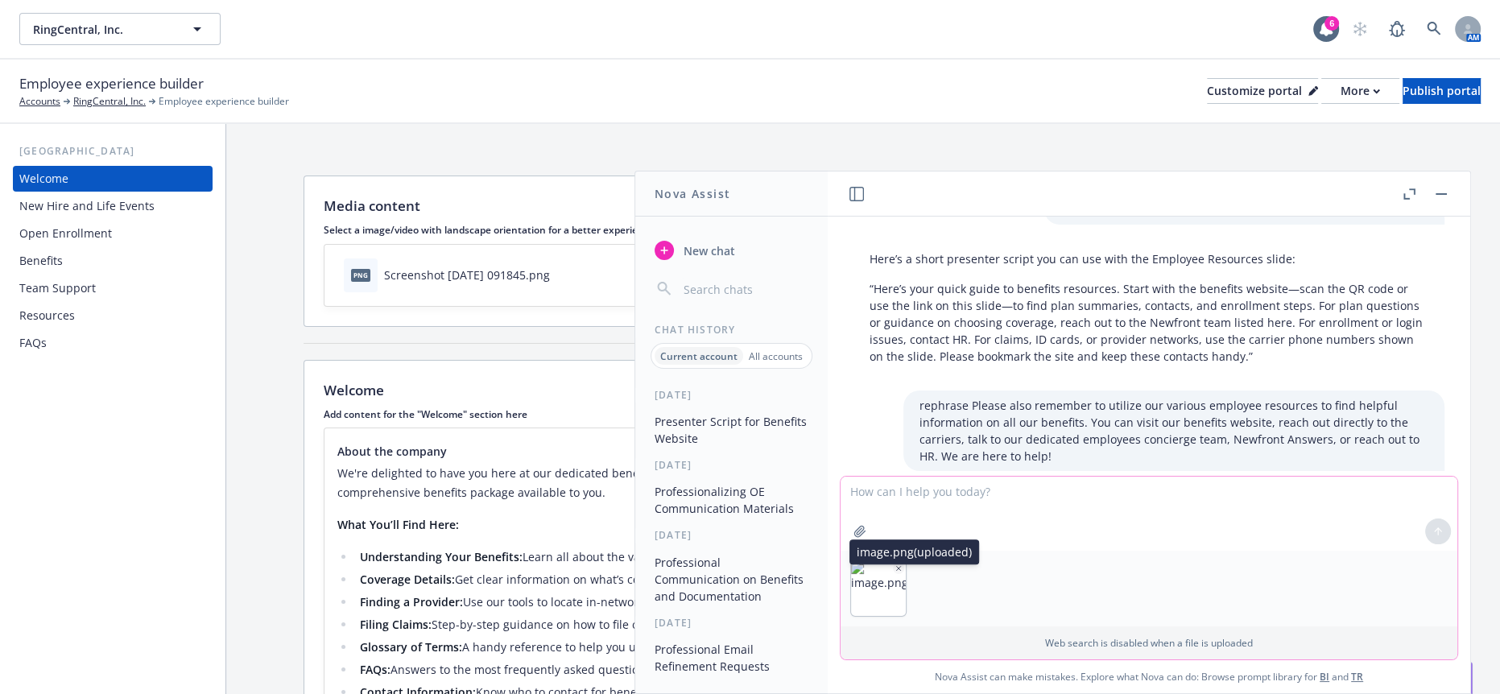
click at [904, 568] on button "button" at bounding box center [898, 568] width 11 height 11
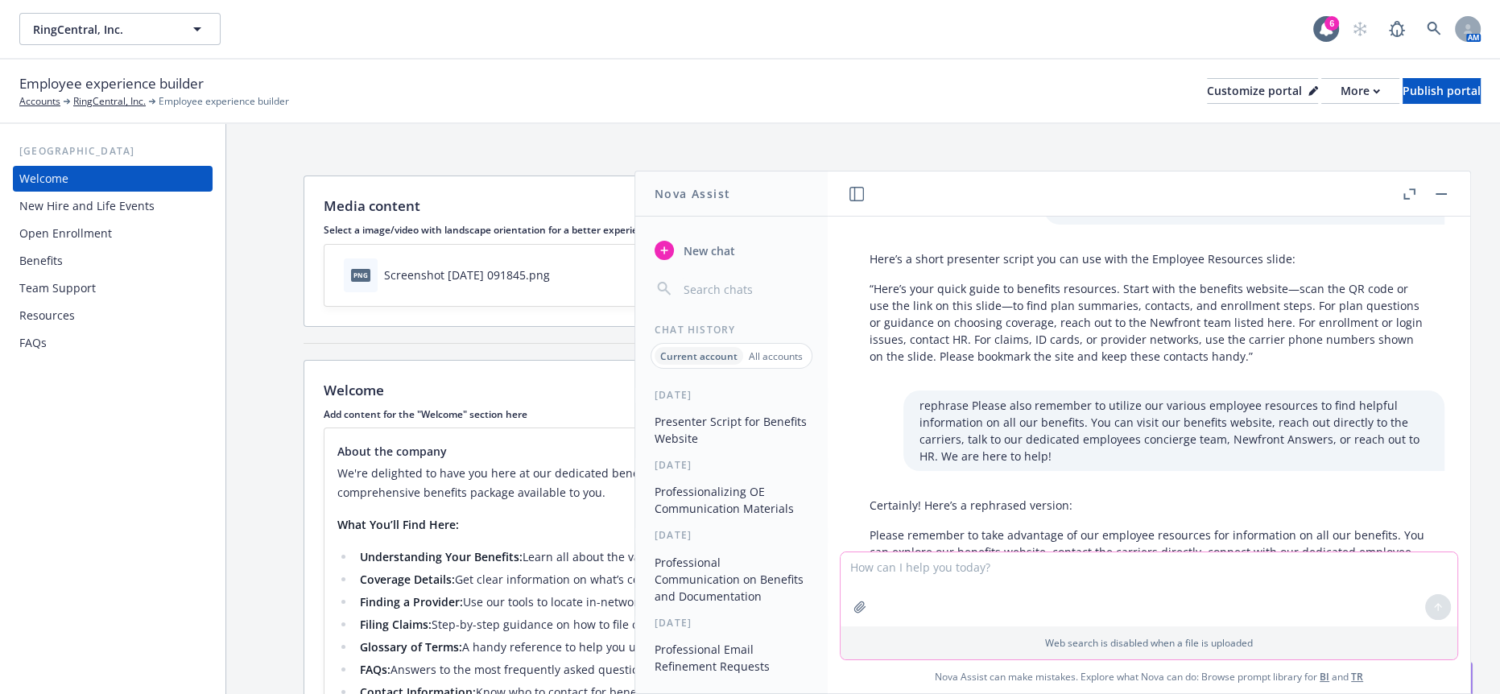
paste textarea "Please also remember to utilize our various employee resources to find helpful …"
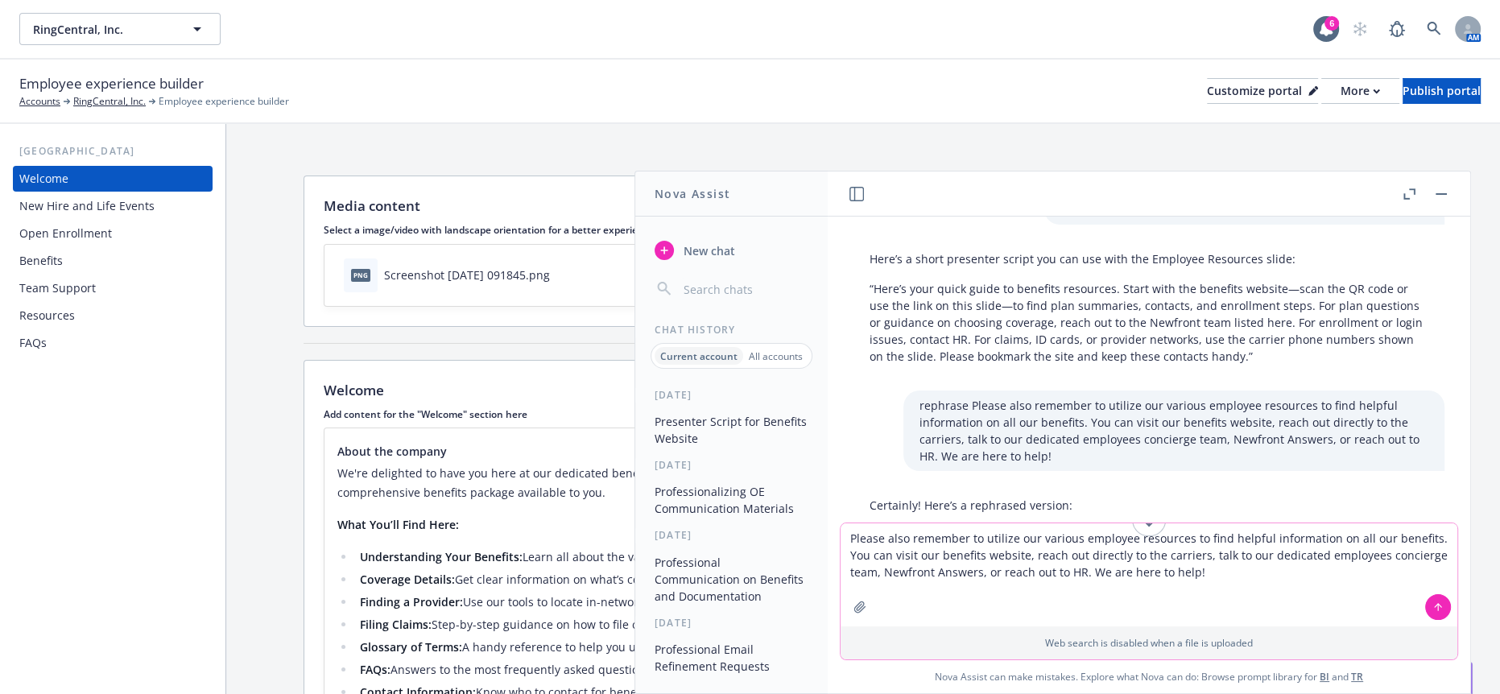
type textarea "Please also remember to utilize our various employee resources to find helpful …"
drag, startPoint x: 1408, startPoint y: 594, endPoint x: 834, endPoint y: 528, distance: 577.9
click at [834, 528] on div "png Newfront Website Hopkins.png Please help create a short script on the attac…" at bounding box center [1149, 455] width 643 height 477
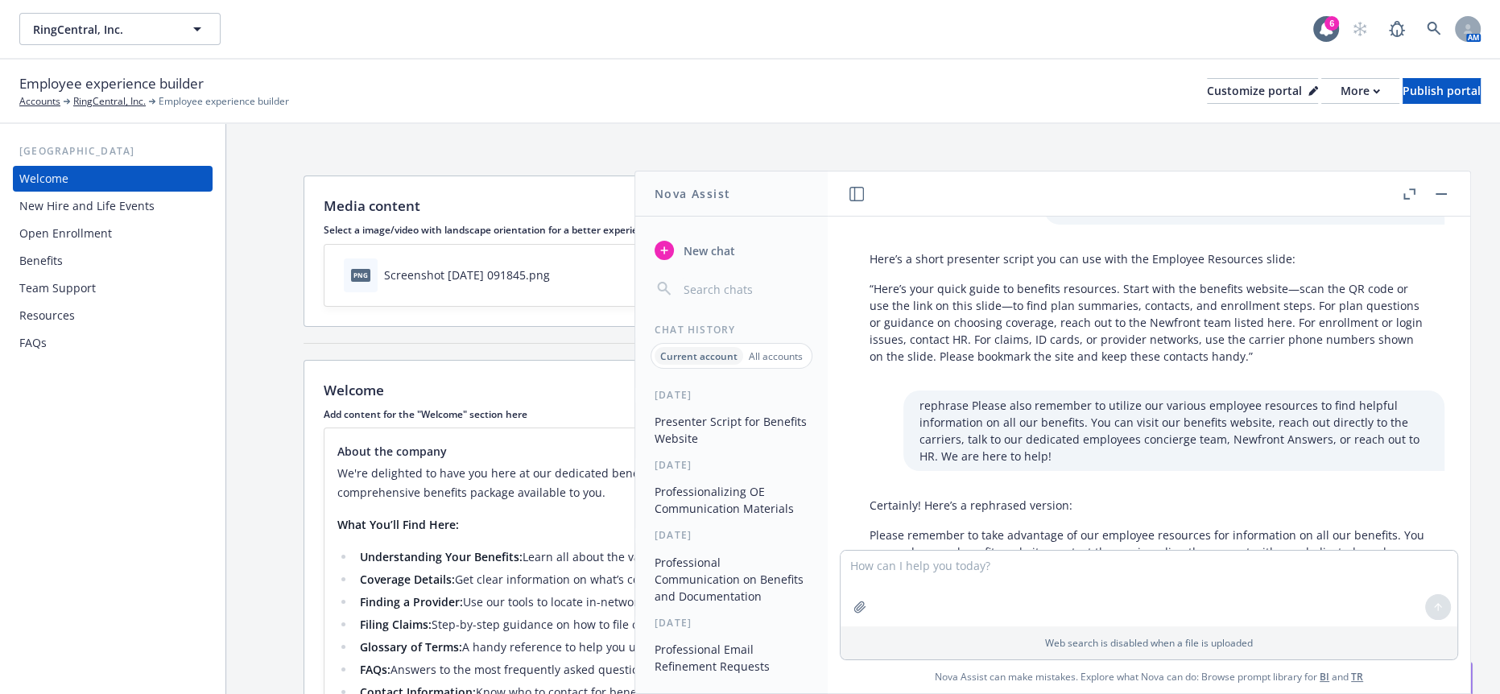
click at [1443, 189] on button "button" at bounding box center [1441, 193] width 19 height 19
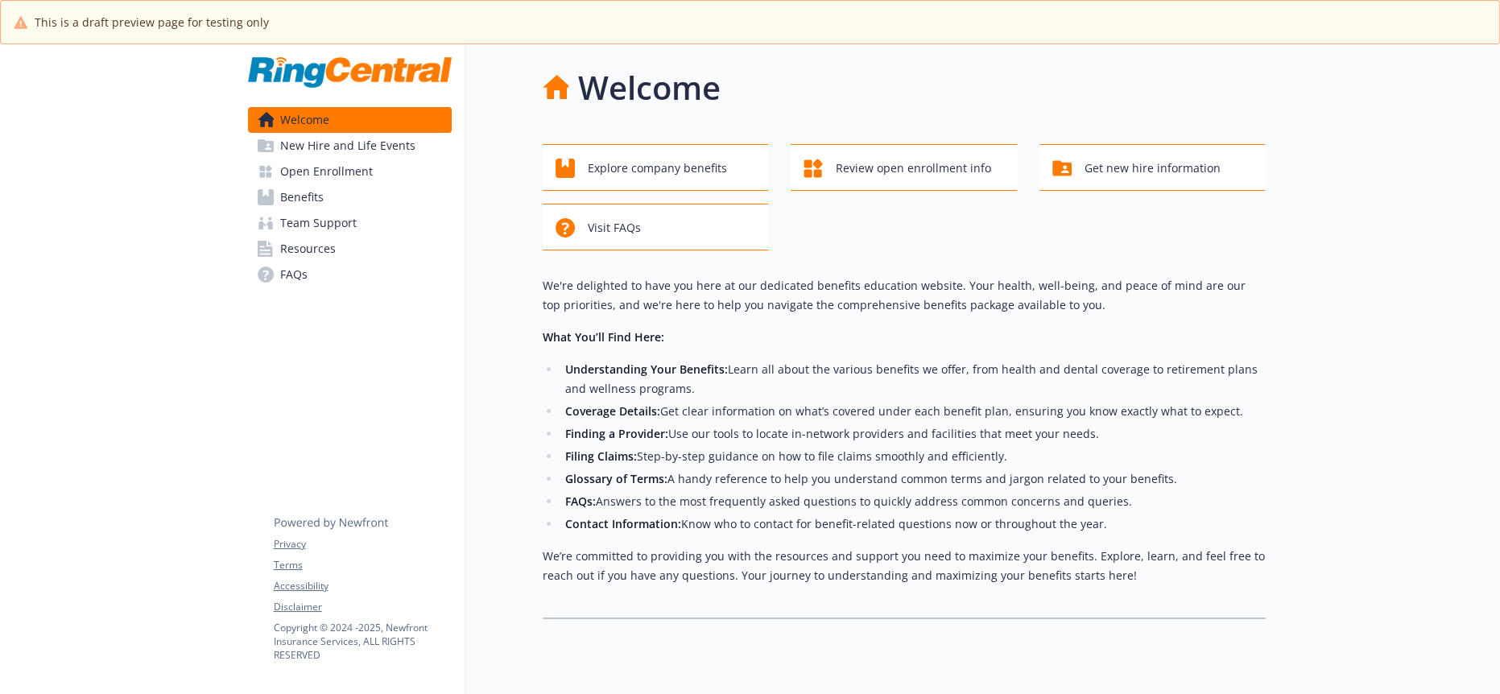
click at [311, 184] on span "Benefits" at bounding box center [301, 197] width 43 height 26
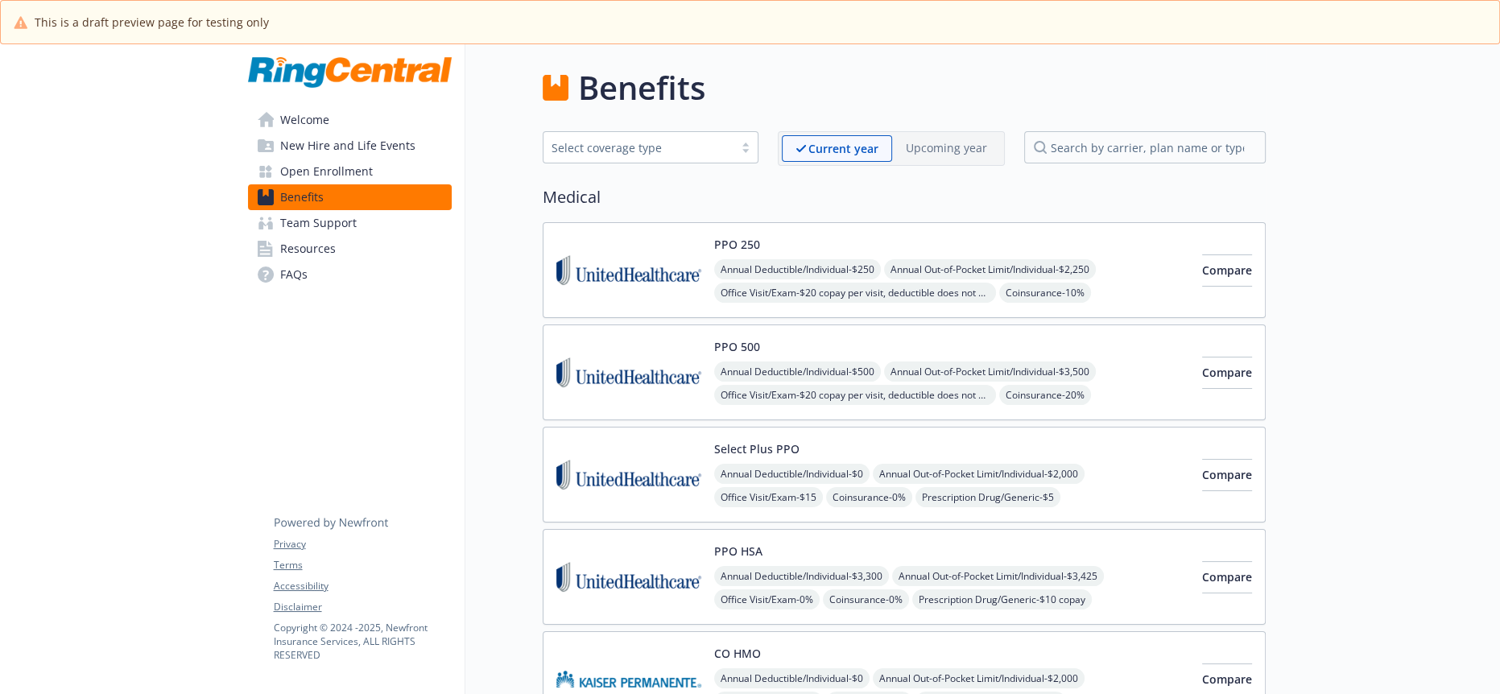
click at [291, 109] on span "Welcome" at bounding box center [304, 120] width 49 height 26
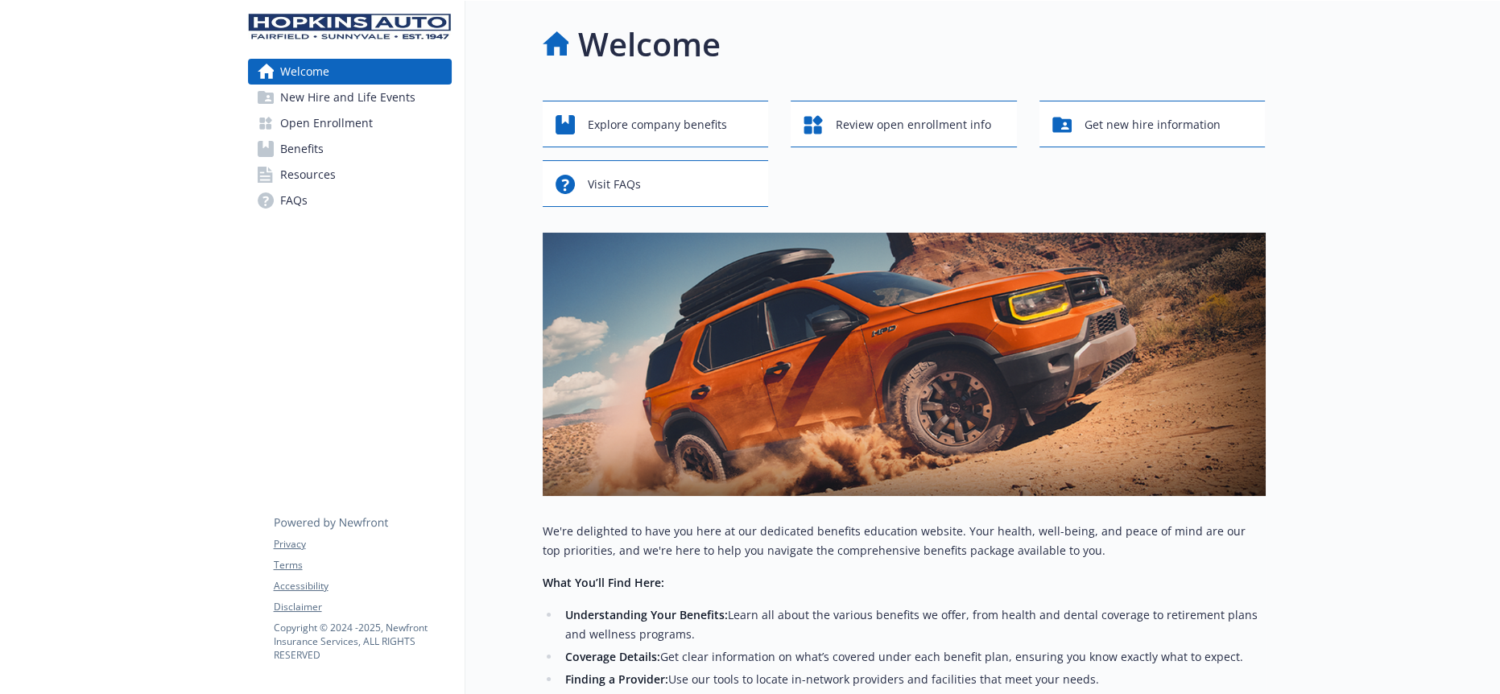
click at [357, 110] on span "Open Enrollment" at bounding box center [326, 123] width 93 height 26
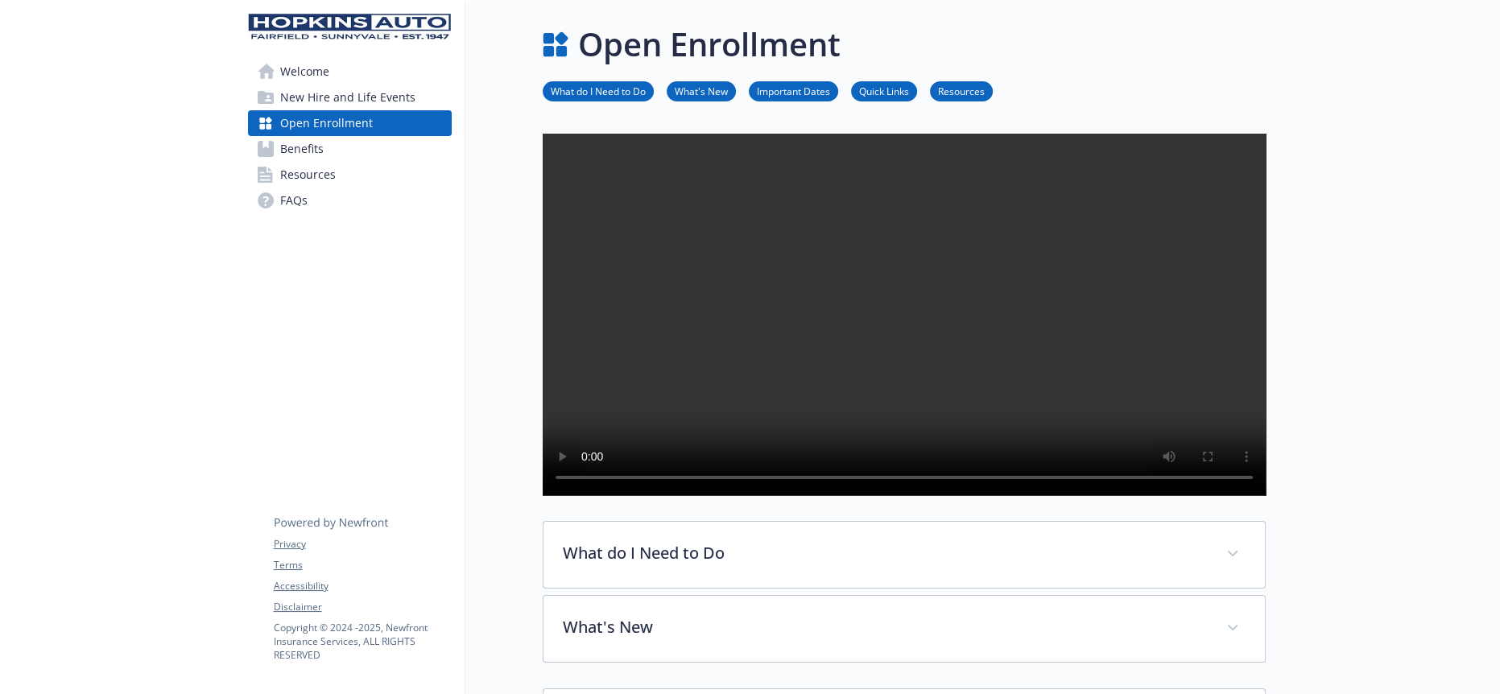
click at [335, 136] on link "Benefits" at bounding box center [350, 149] width 204 height 26
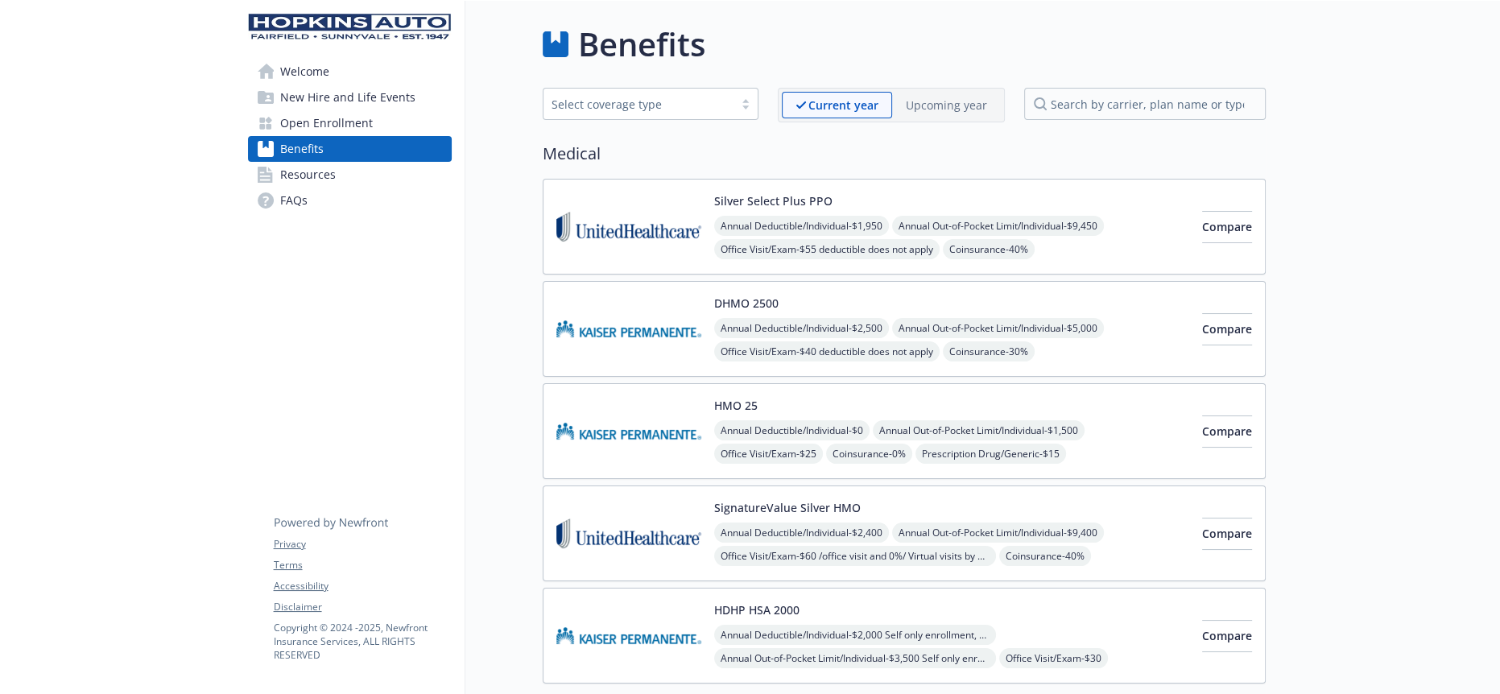
click at [933, 88] on div "Current year Upcoming year" at bounding box center [891, 105] width 227 height 35
click at [933, 112] on div "Upcoming year" at bounding box center [946, 105] width 109 height 27
click at [605, 209] on img at bounding box center [628, 226] width 145 height 68
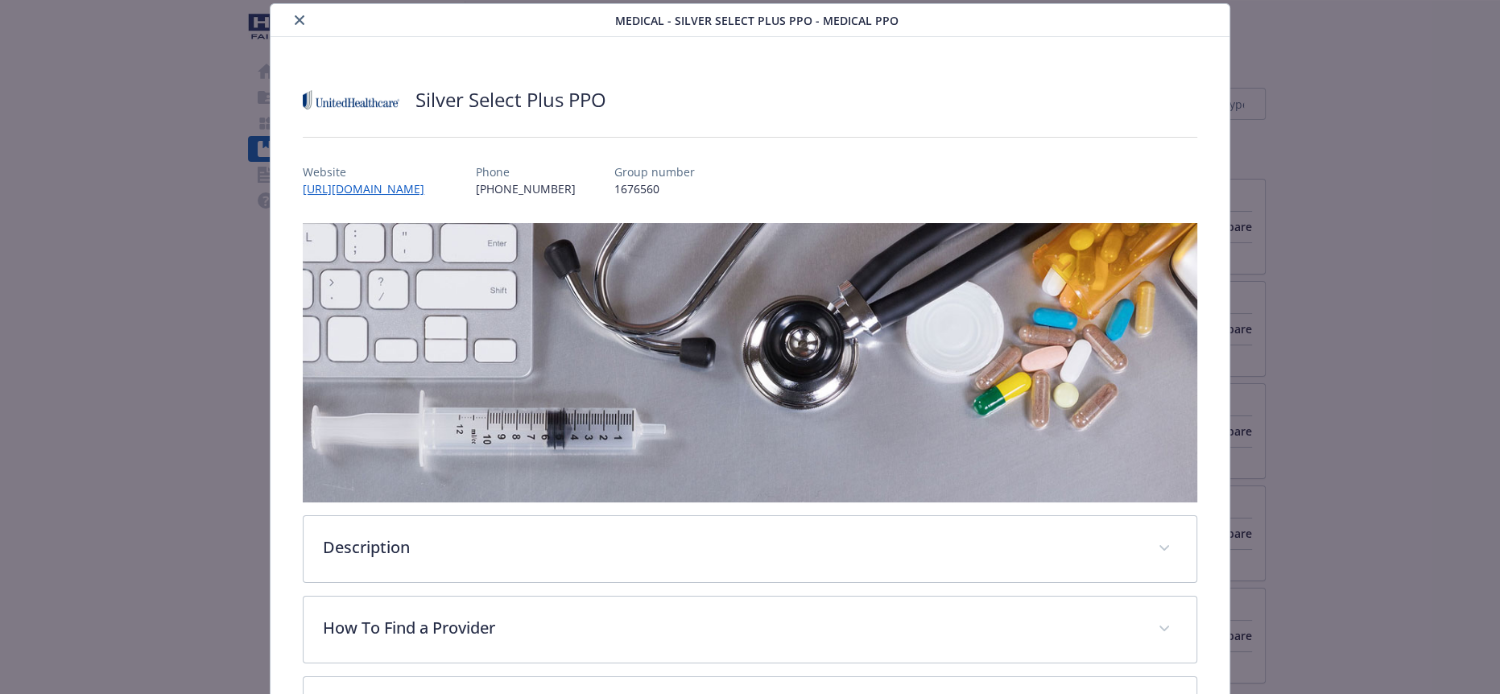
scroll to position [428, 0]
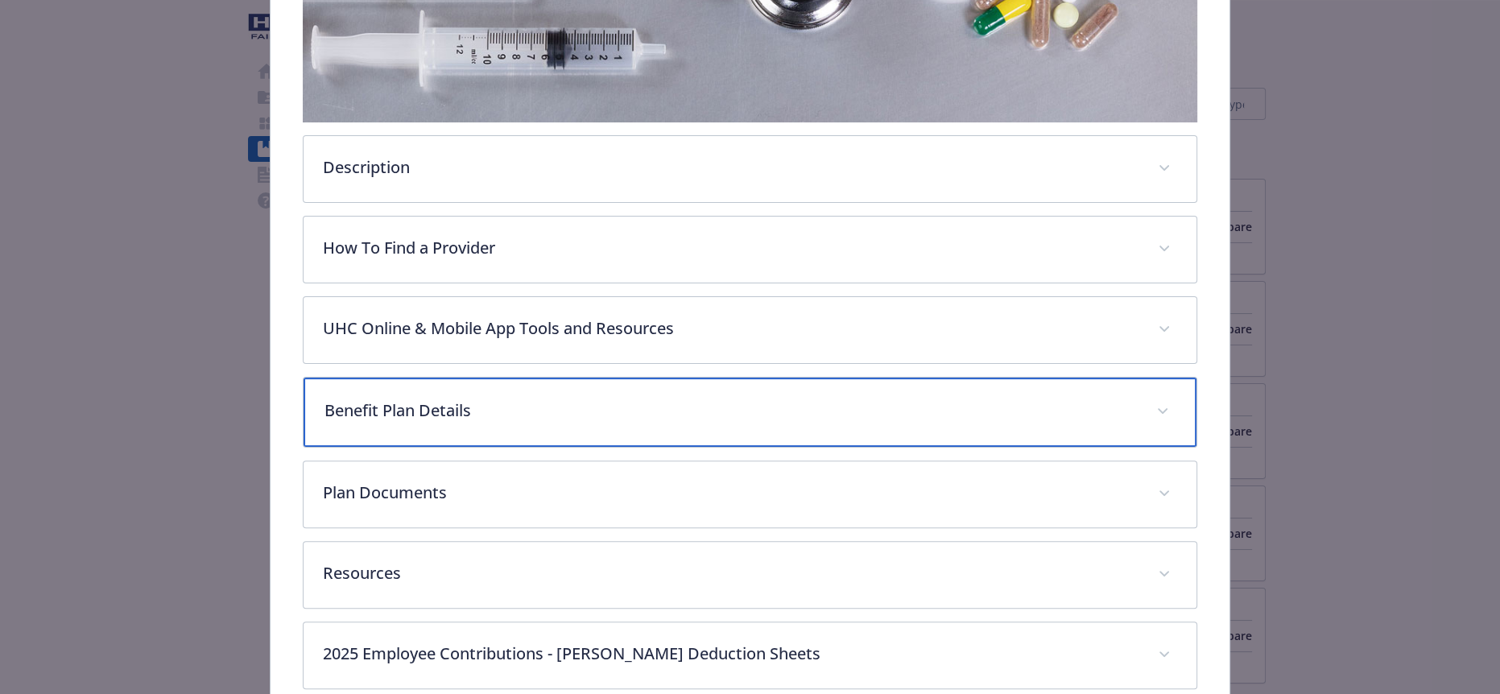
click at [480, 399] on p "Benefit Plan Details" at bounding box center [731, 411] width 812 height 24
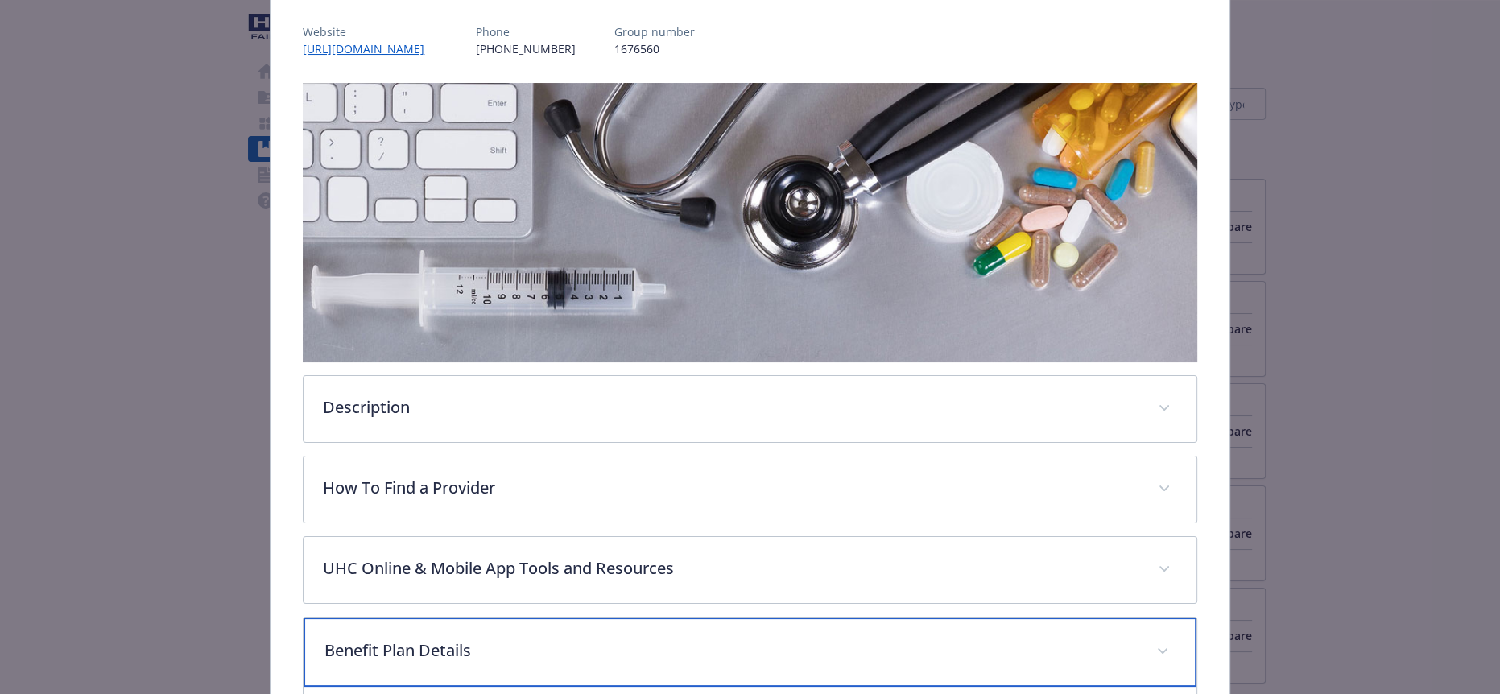
scroll to position [0, 0]
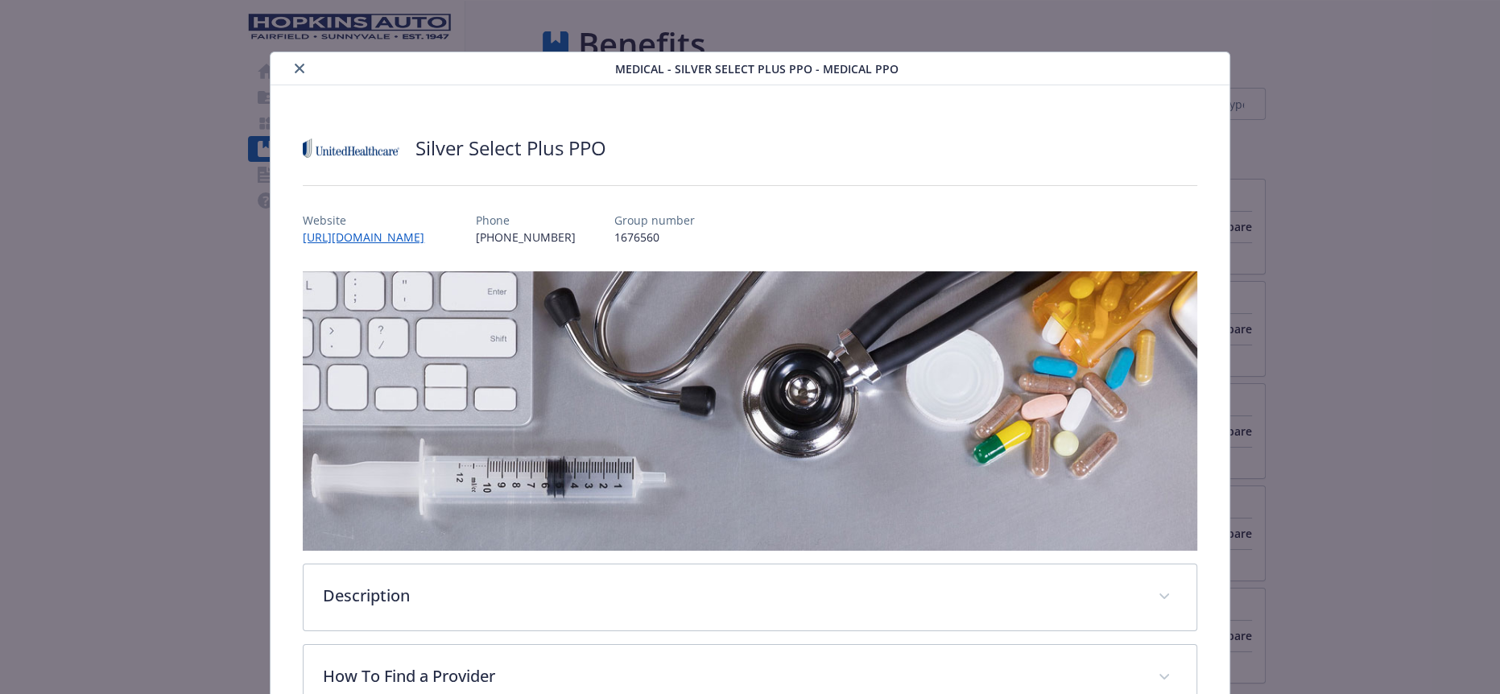
click at [295, 65] on icon "close" at bounding box center [300, 69] width 10 height 10
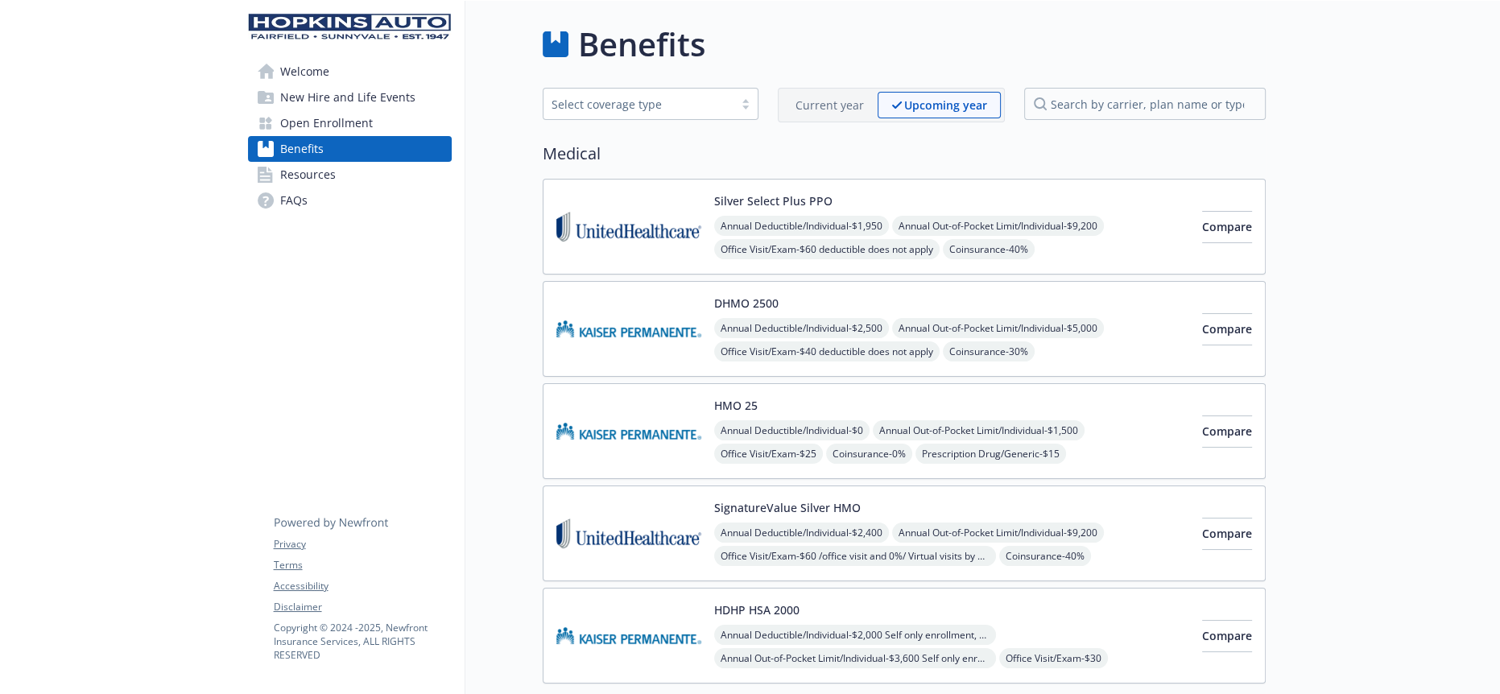
click at [846, 105] on p "Current year" at bounding box center [830, 105] width 68 height 17
click at [1230, 216] on button "Compare" at bounding box center [1227, 227] width 50 height 32
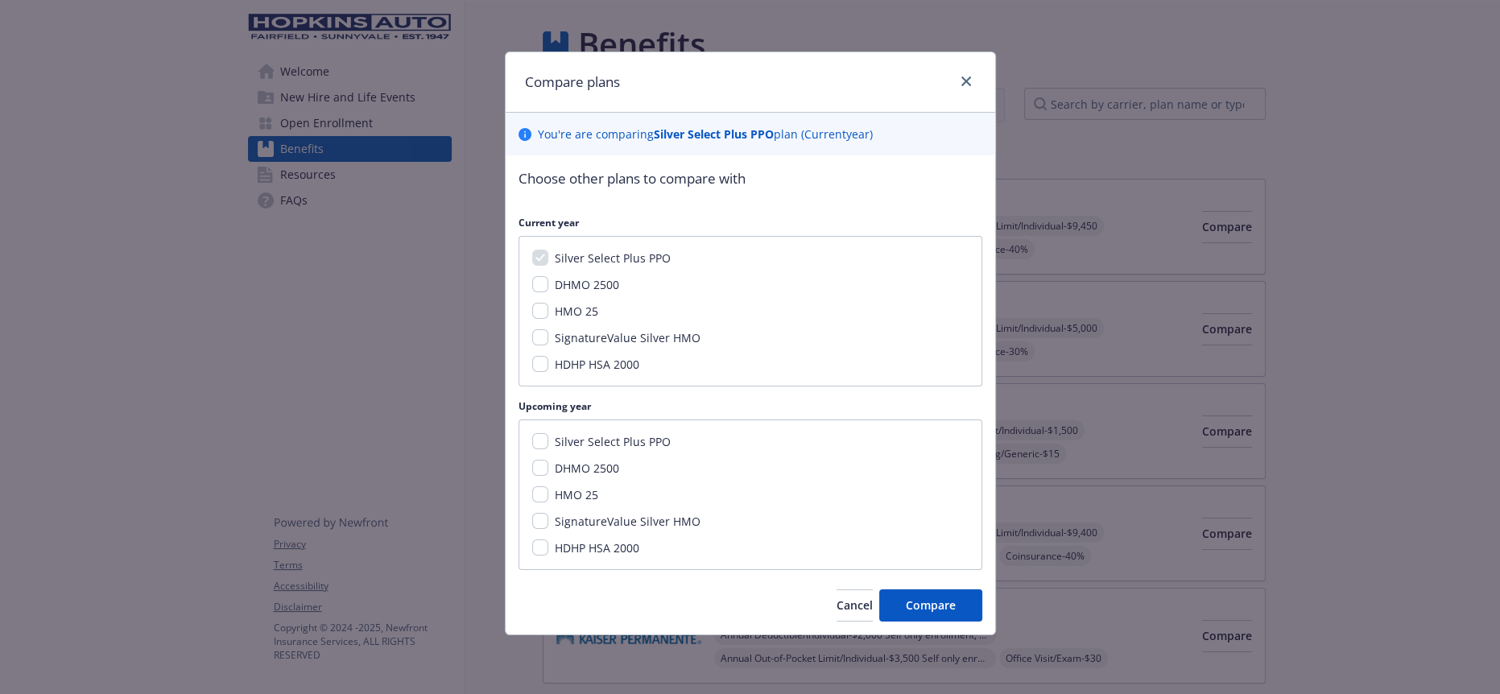
click at [579, 434] on span "Silver Select Plus PPO" at bounding box center [613, 441] width 116 height 15
click at [548, 433] on input "Silver Select Plus PPO" at bounding box center [540, 441] width 16 height 16
checkbox input "true"
click at [928, 598] on span "Compare" at bounding box center [931, 605] width 50 height 15
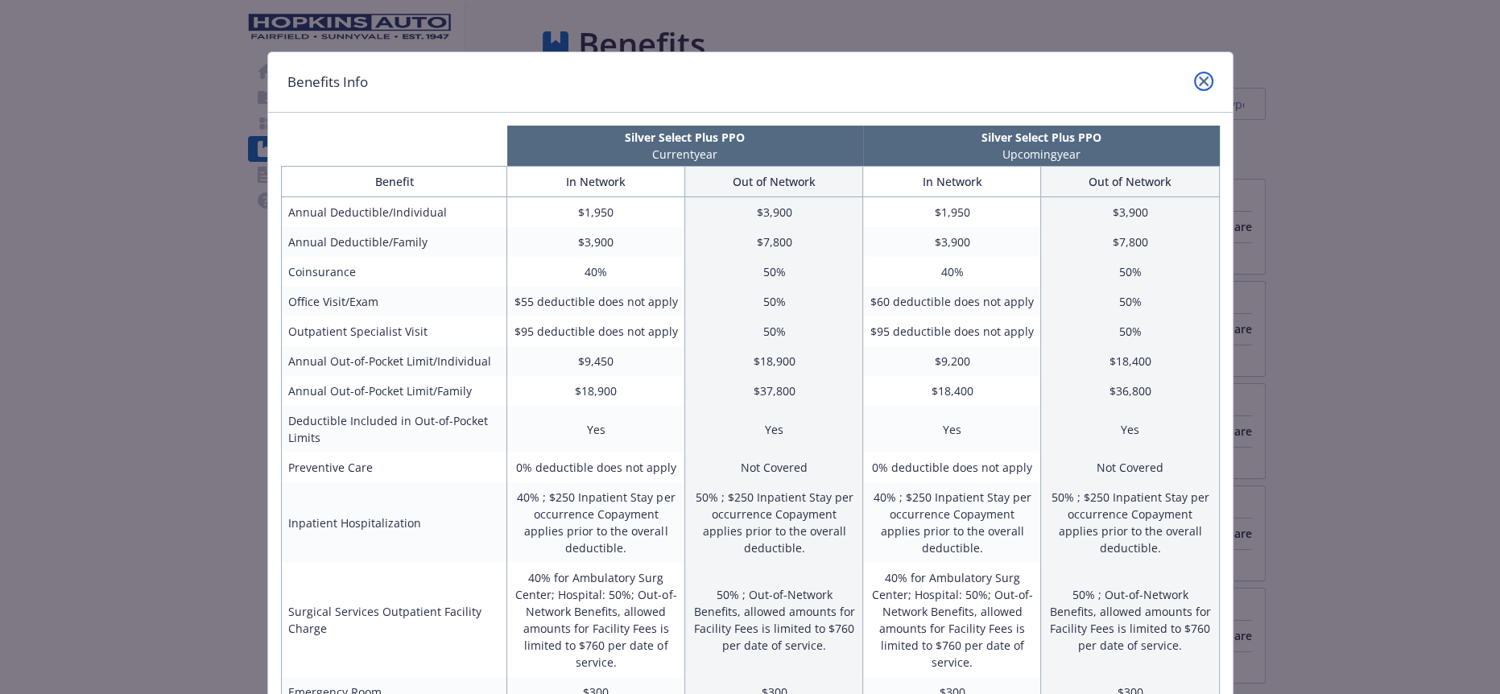
click at [1199, 77] on icon "close" at bounding box center [1204, 82] width 10 height 10
